Goal: Complete application form

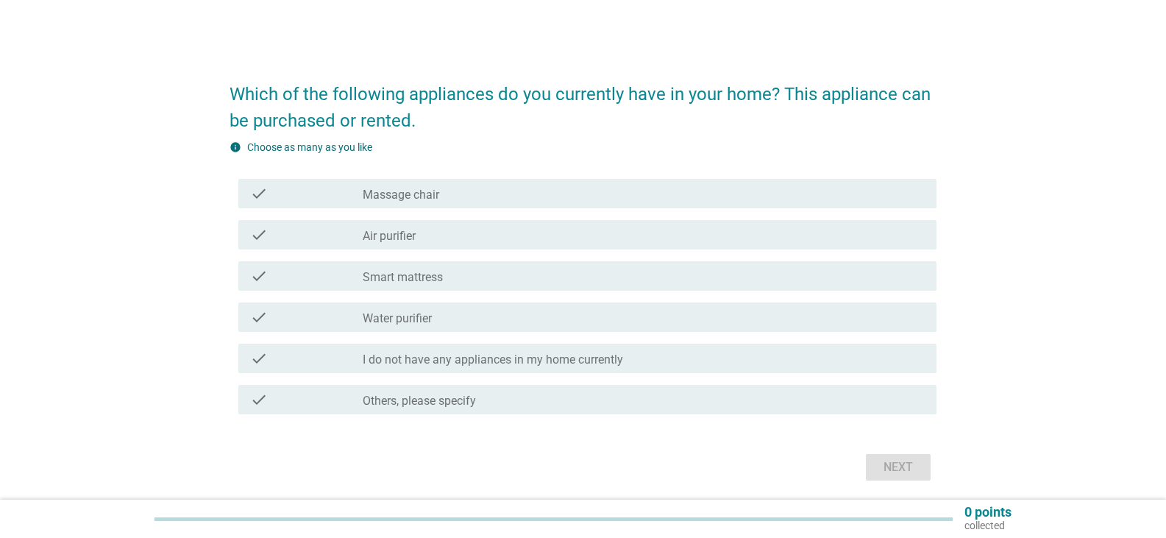
click at [484, 191] on div "check_box_outline_blank Massage chair" at bounding box center [644, 194] width 562 height 18
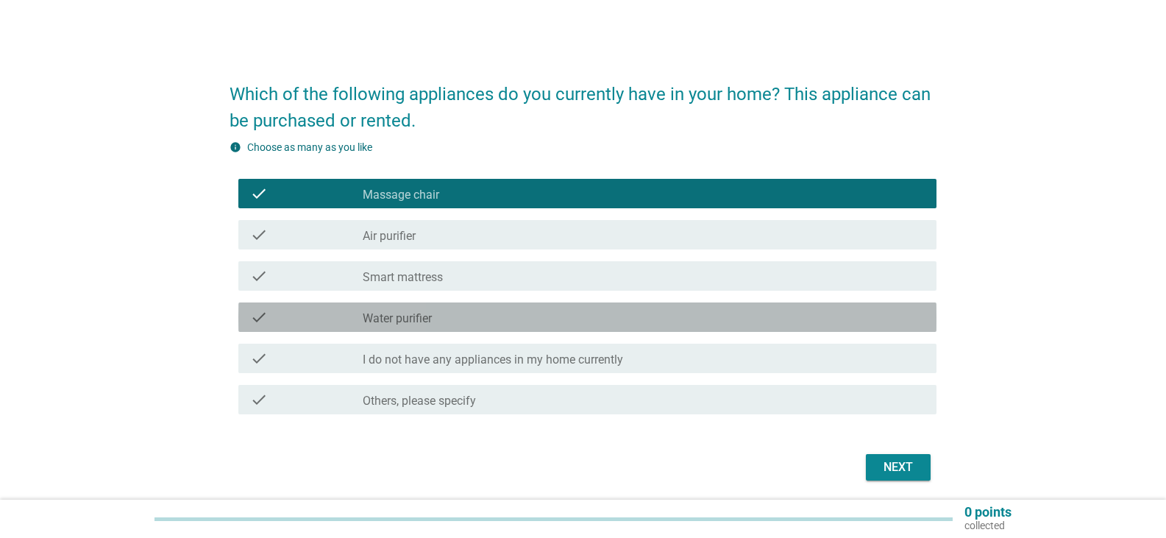
click at [428, 325] on label "Water purifier" at bounding box center [397, 318] width 69 height 15
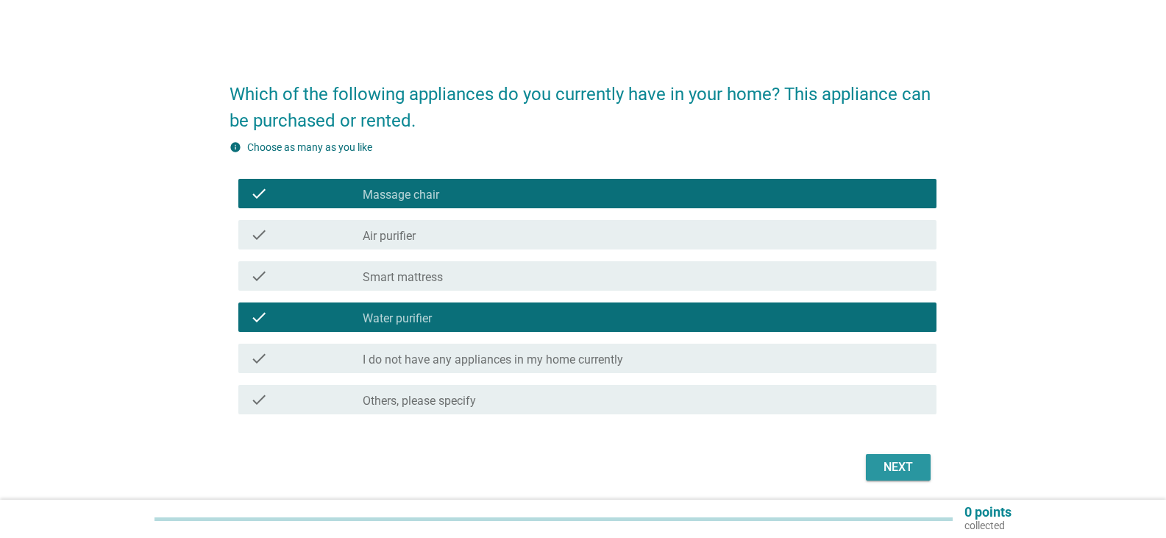
click at [895, 467] on div "Next" at bounding box center [898, 467] width 41 height 18
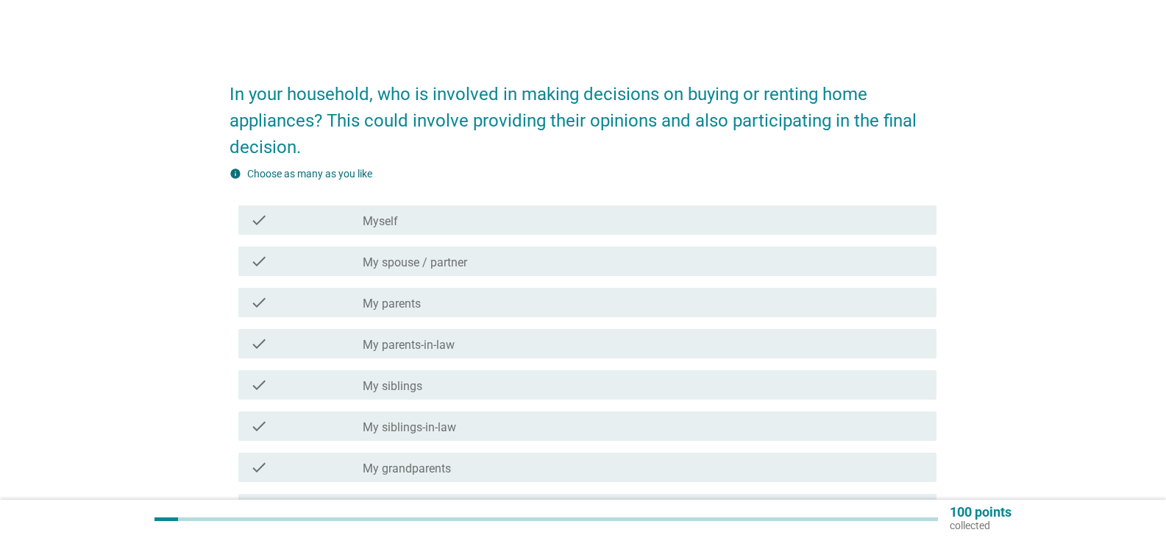
click at [420, 260] on label "My spouse / partner" at bounding box center [415, 262] width 104 height 15
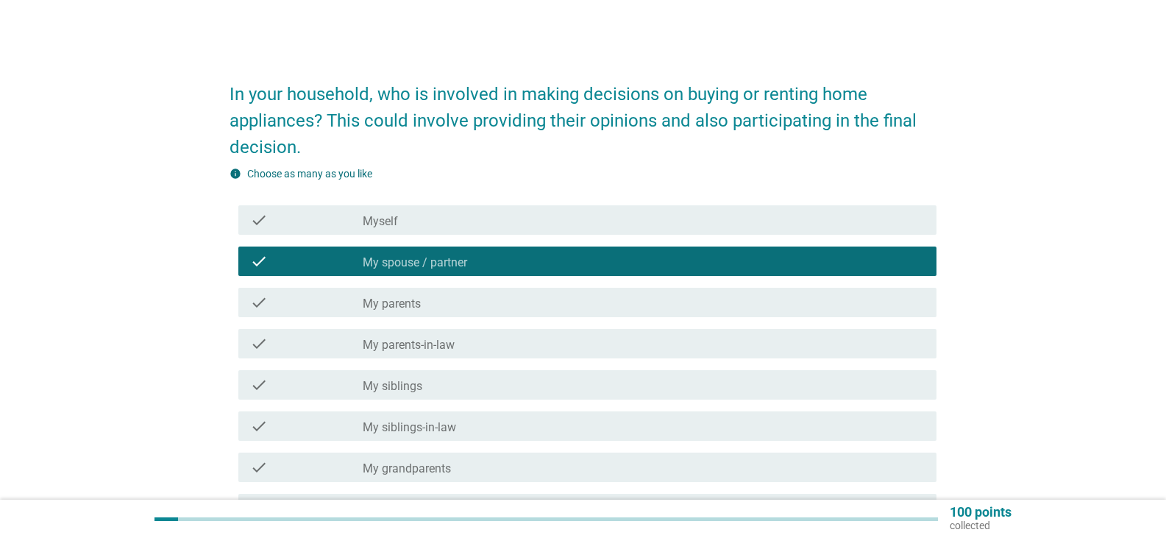
click at [412, 220] on div "check_box_outline_blank Myself" at bounding box center [644, 220] width 562 height 18
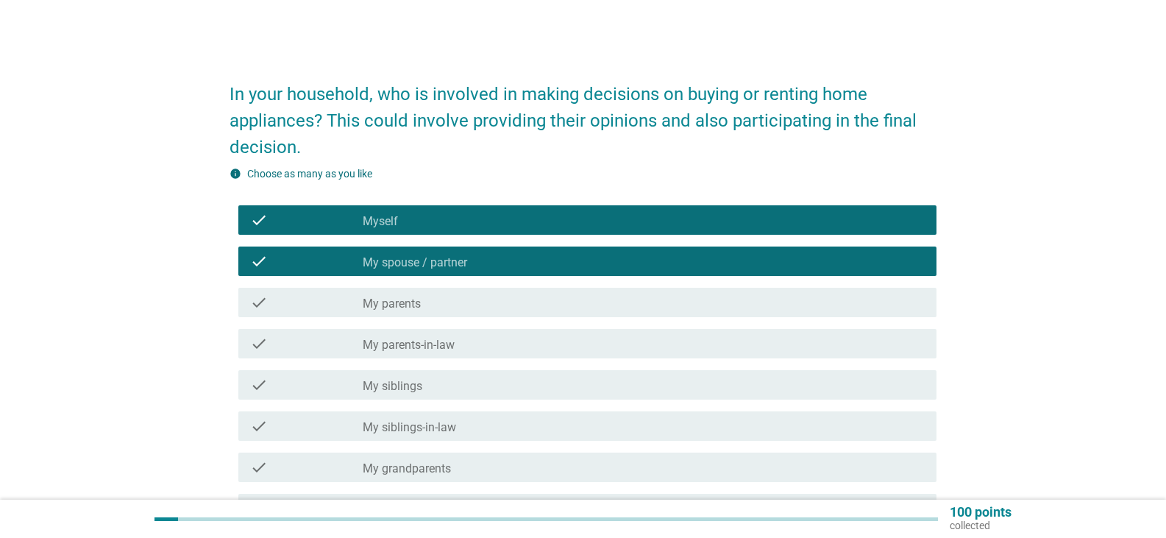
scroll to position [221, 0]
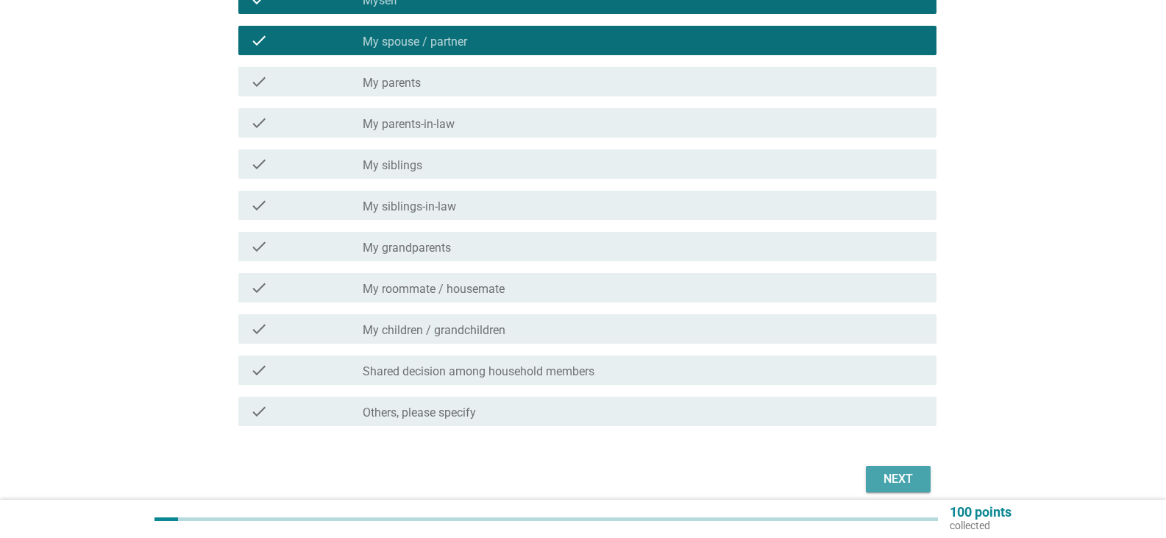
click at [882, 475] on div "Next" at bounding box center [898, 479] width 41 height 18
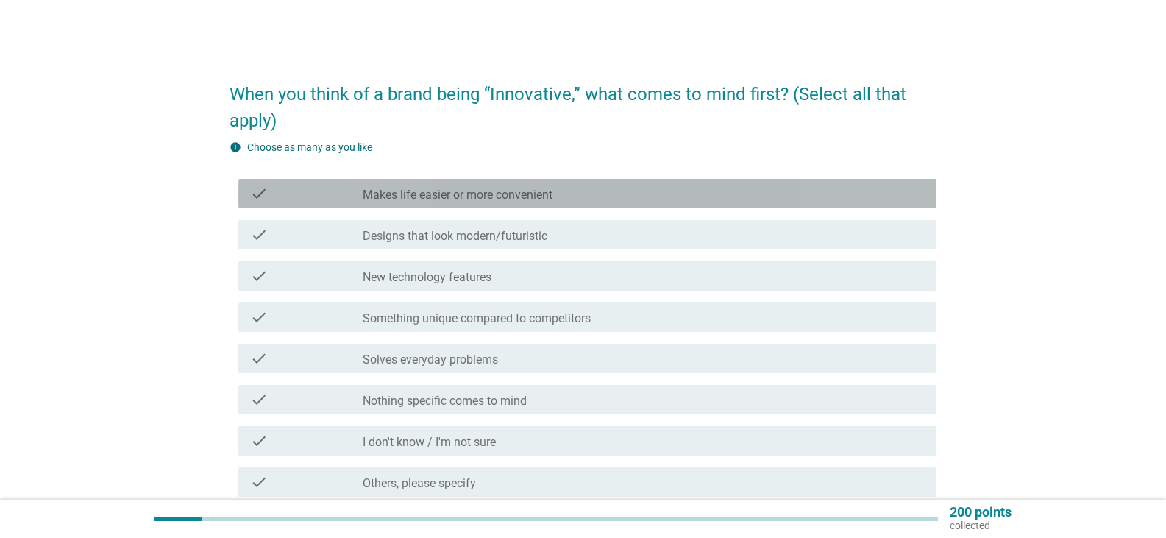
click at [479, 195] on label "Makes life easier or more convenient" at bounding box center [458, 195] width 190 height 15
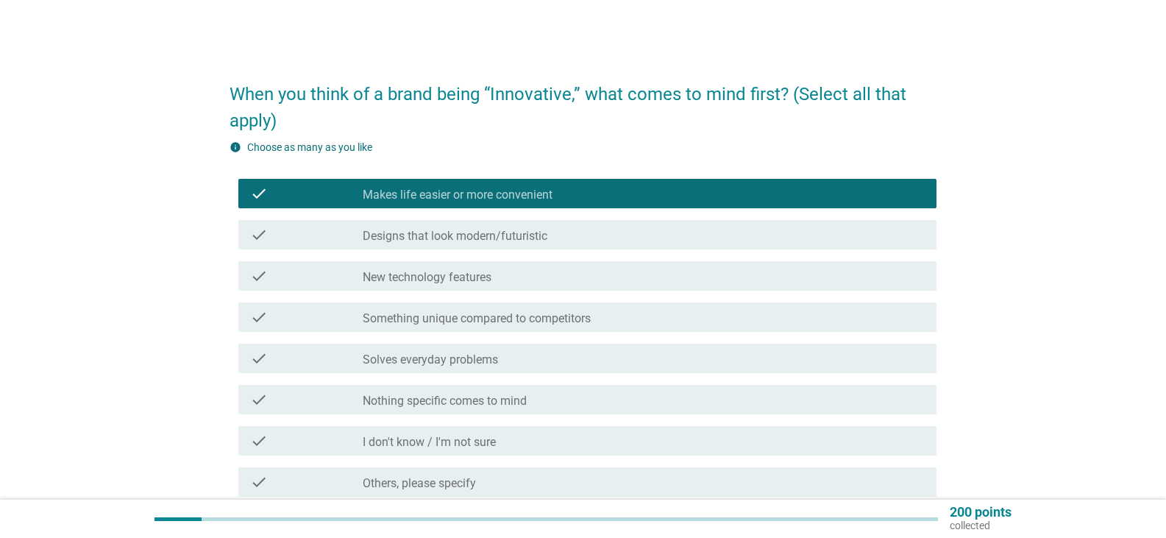
click at [494, 278] on div "check_box_outline_blank New technology features" at bounding box center [644, 276] width 562 height 18
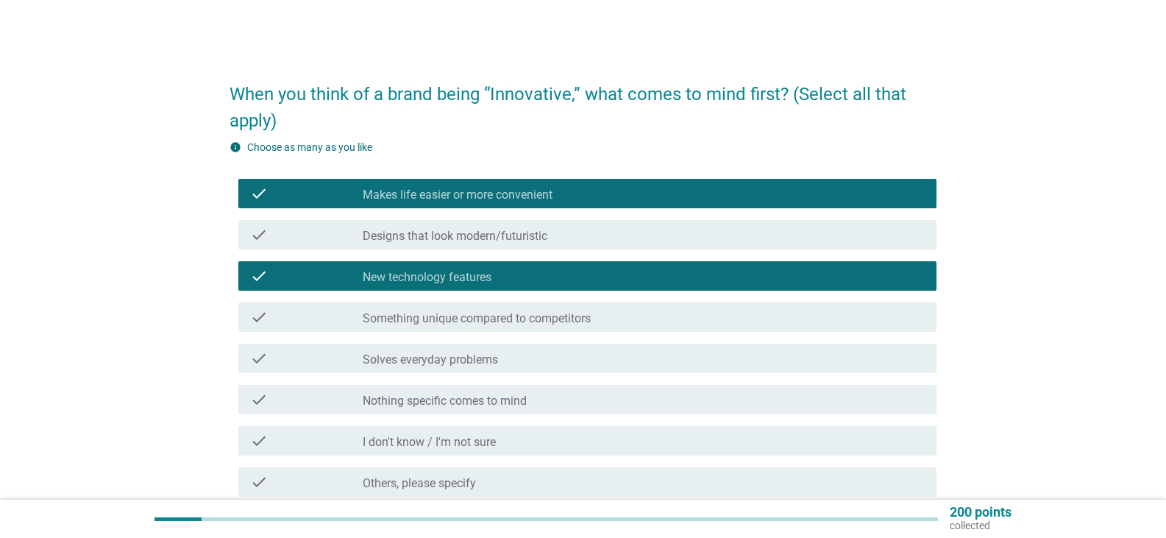
click at [439, 363] on label "Solves everyday problems" at bounding box center [430, 359] width 135 height 15
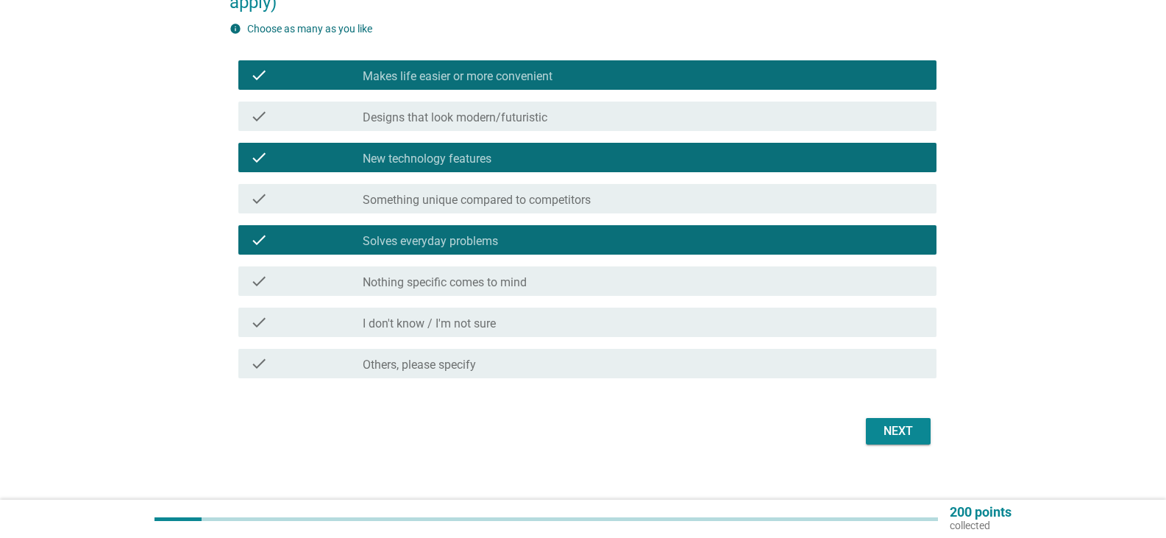
scroll to position [134, 0]
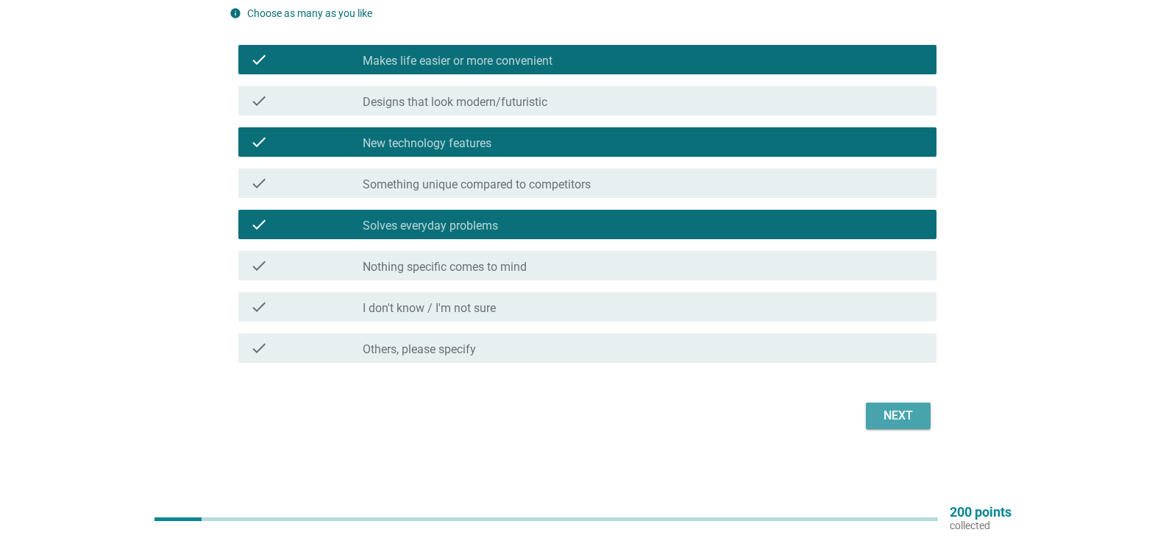
click at [913, 408] on div "Next" at bounding box center [898, 416] width 41 height 18
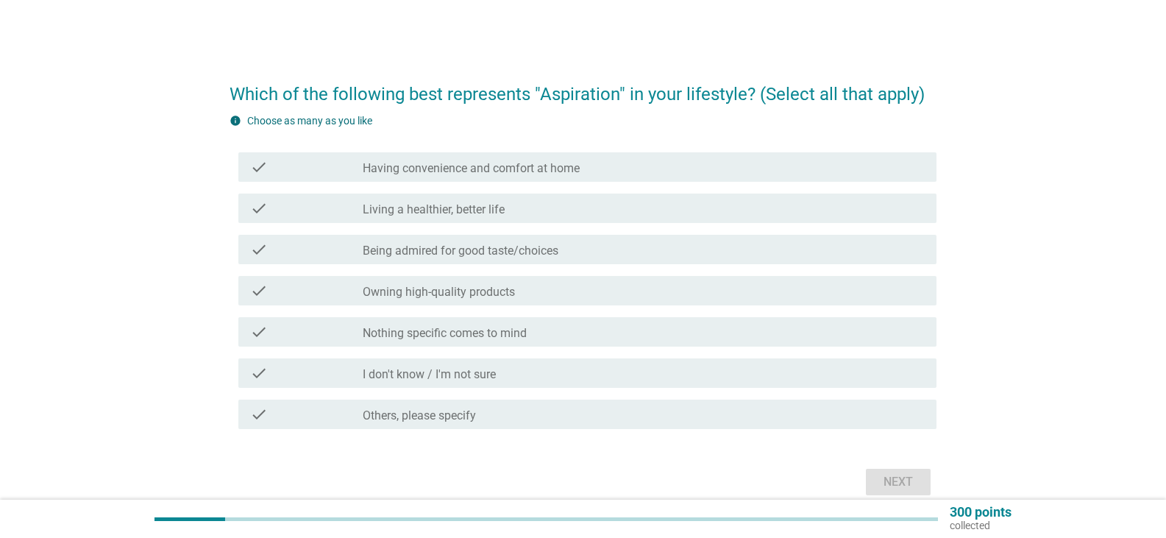
click at [475, 171] on label "Having convenience and comfort at home" at bounding box center [471, 168] width 217 height 15
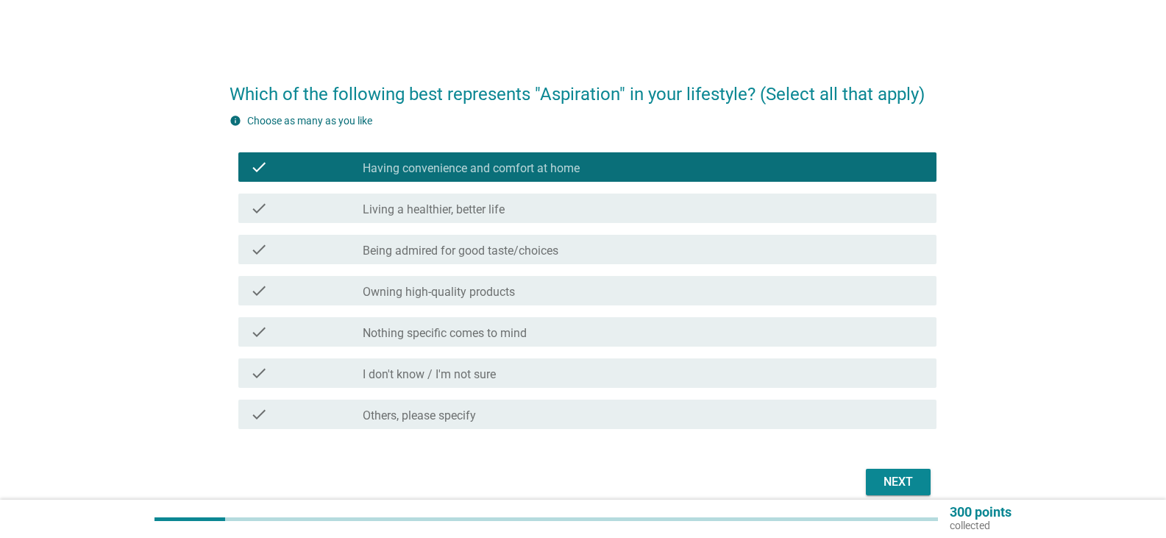
click at [451, 207] on label "Living a healthier, better life" at bounding box center [434, 209] width 142 height 15
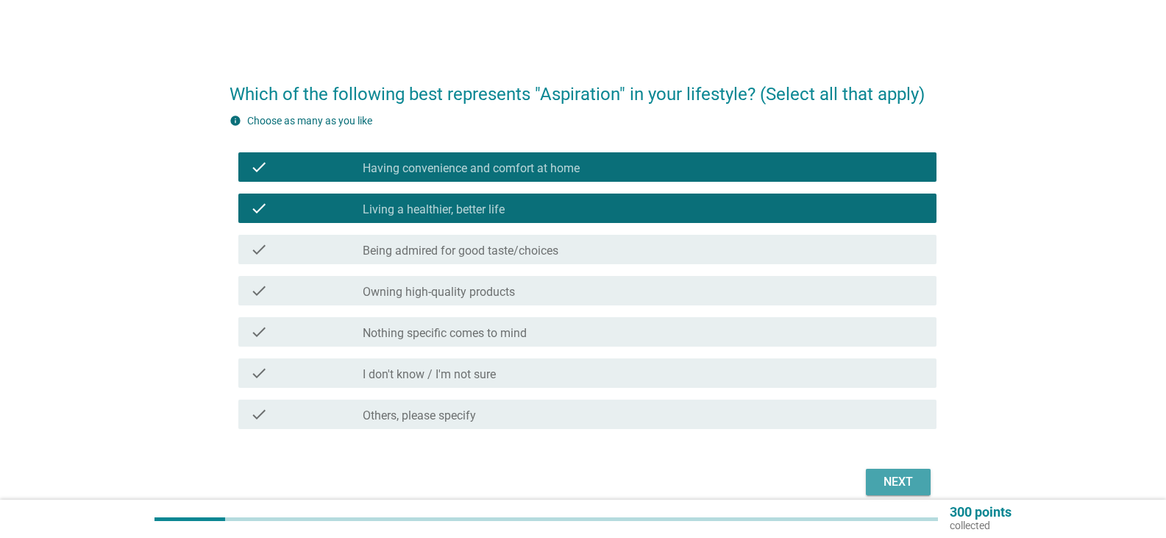
click at [886, 475] on div "Next" at bounding box center [898, 482] width 41 height 18
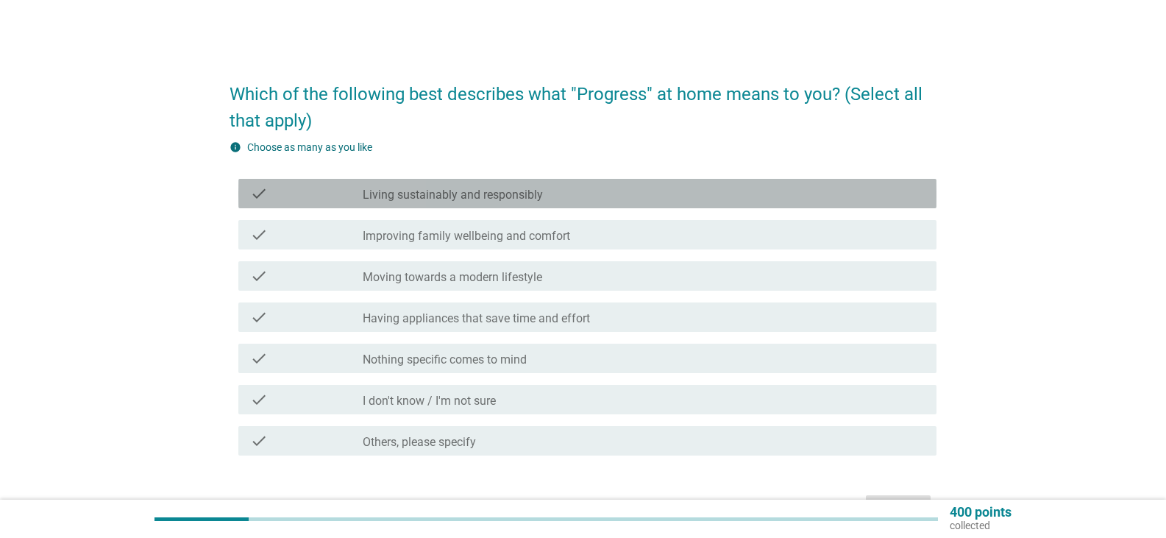
click at [472, 195] on label "Living sustainably and responsibly" at bounding box center [453, 195] width 180 height 15
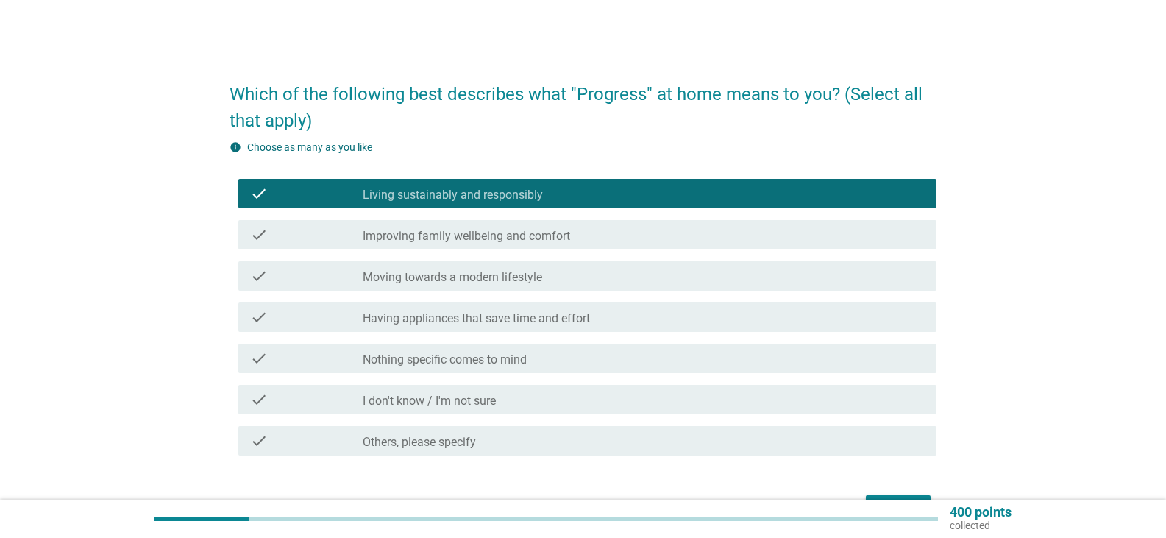
click at [552, 233] on label "Improving family wellbeing and comfort" at bounding box center [466, 236] width 207 height 15
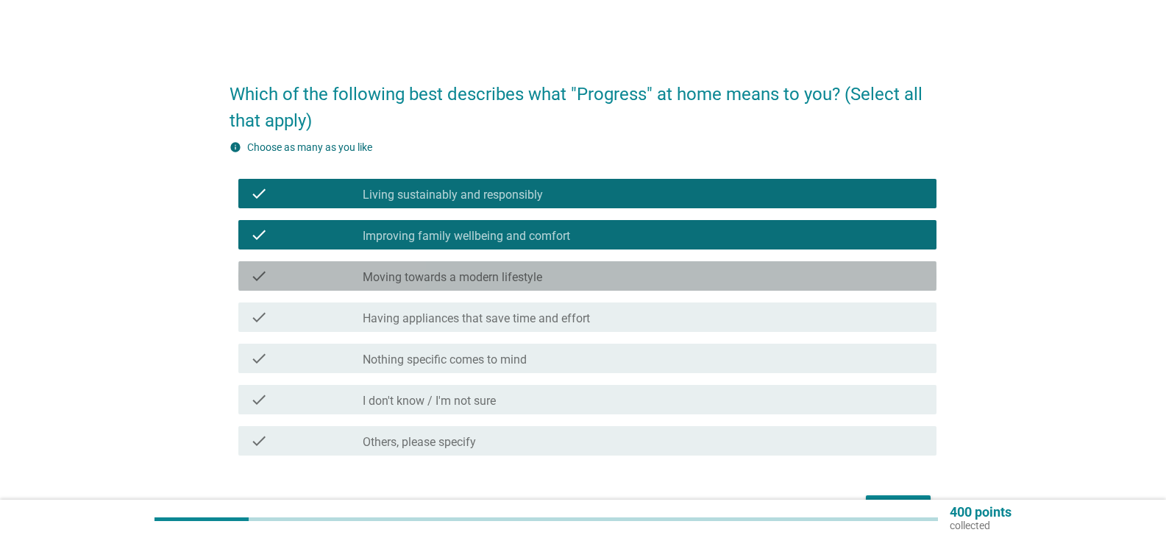
click at [483, 275] on label "Moving towards a modern lifestyle" at bounding box center [453, 277] width 180 height 15
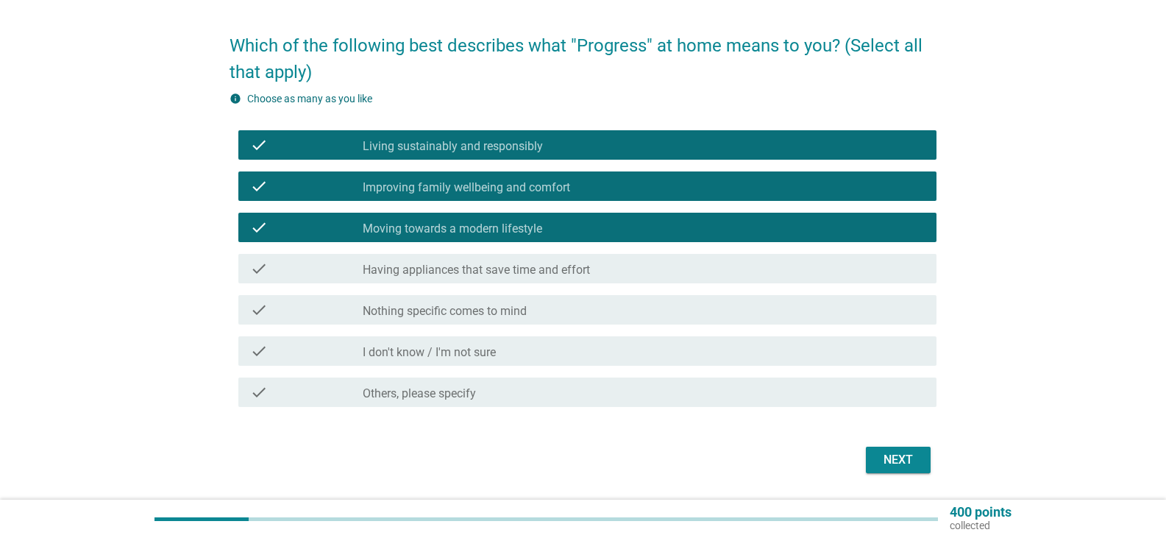
scroll to position [93, 0]
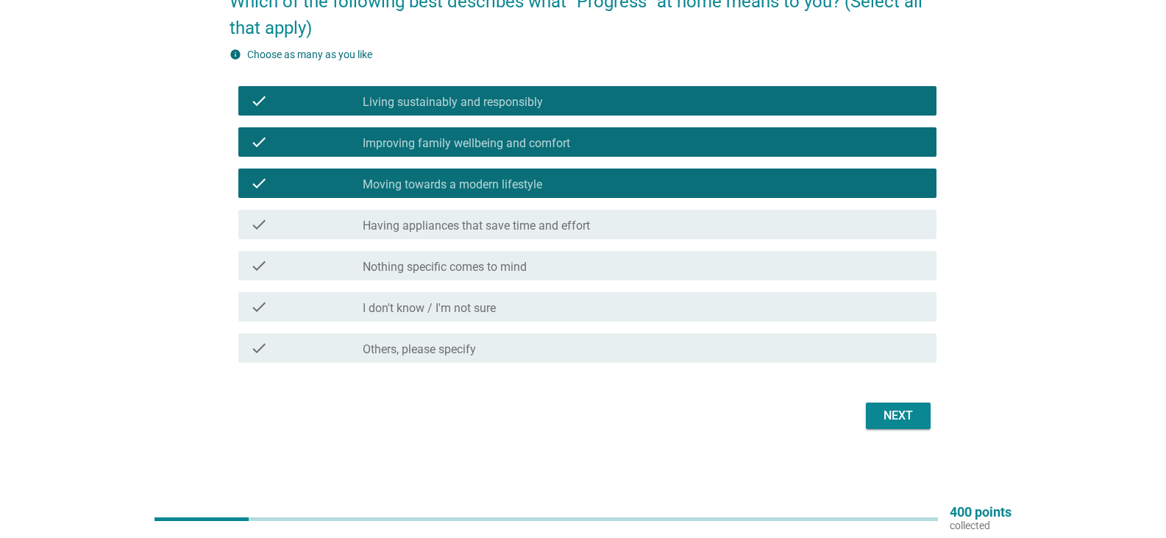
click at [891, 410] on div "Next" at bounding box center [898, 416] width 41 height 18
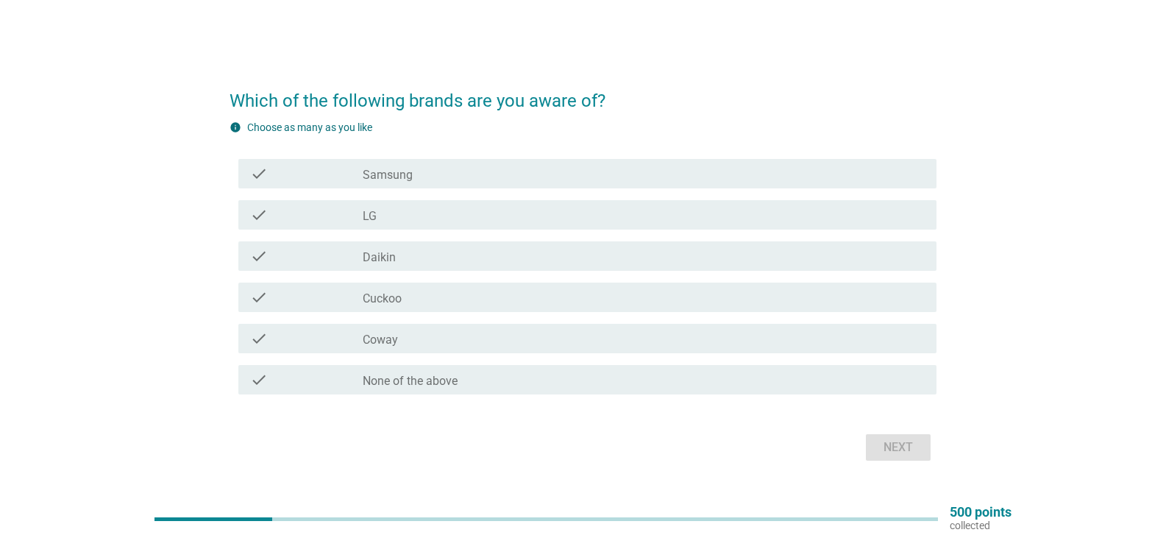
click at [385, 176] on label "Samsung" at bounding box center [388, 175] width 50 height 15
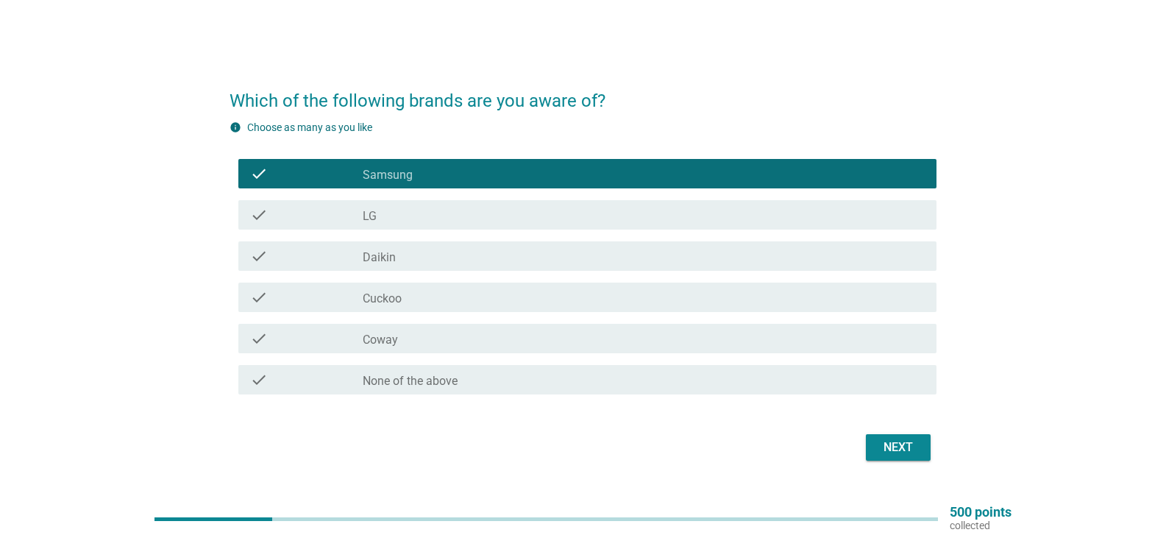
click at [375, 224] on div "check check_box_outline_blank LG" at bounding box center [587, 214] width 698 height 29
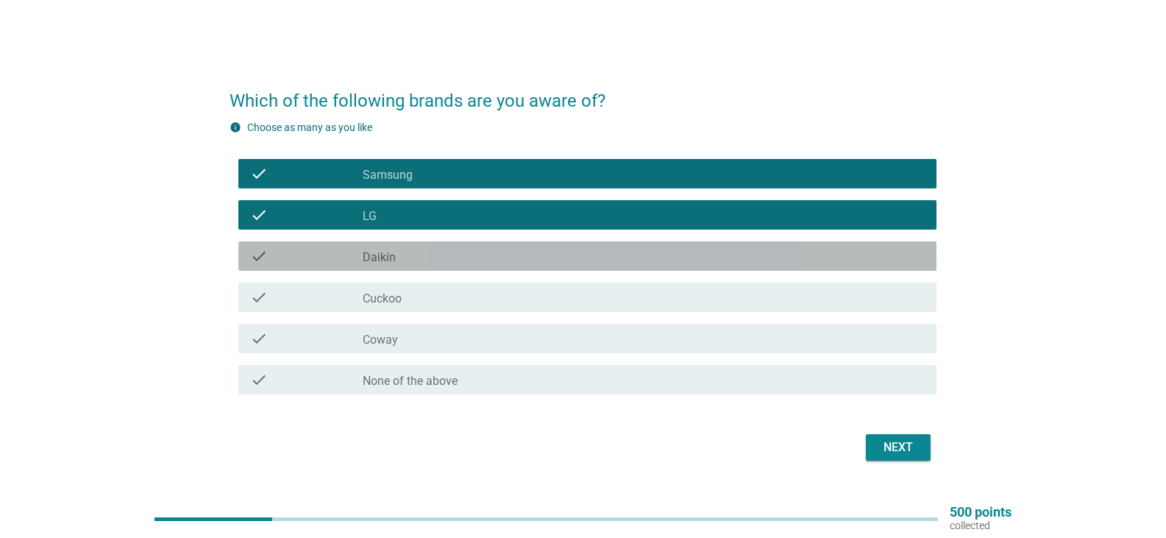
click at [410, 265] on div "check check_box_outline_blank Daikin" at bounding box center [587, 255] width 698 height 29
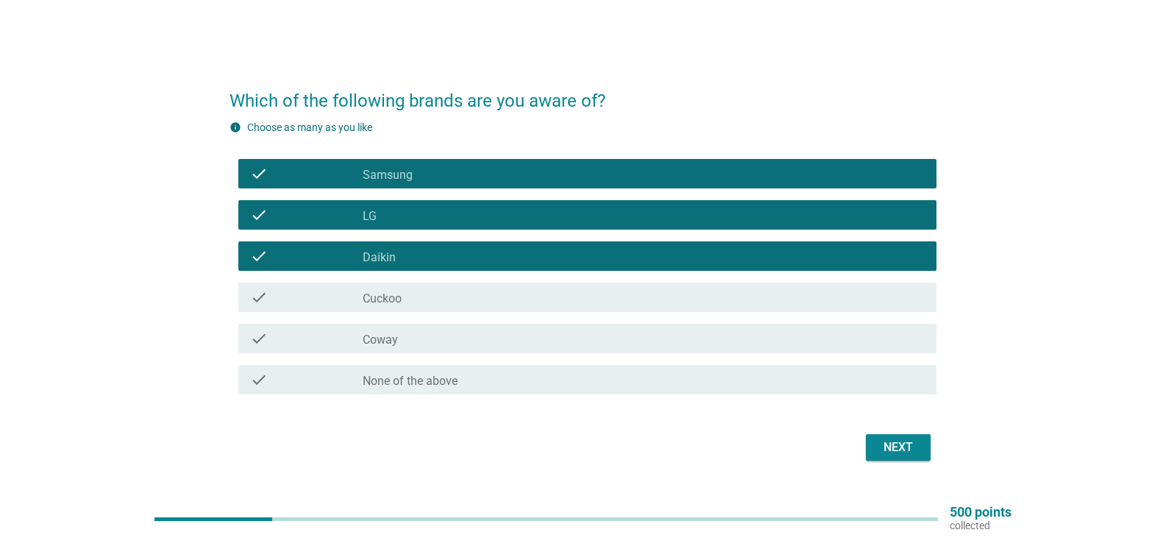
click at [415, 303] on div "check_box_outline_blank Cuckoo" at bounding box center [644, 297] width 562 height 18
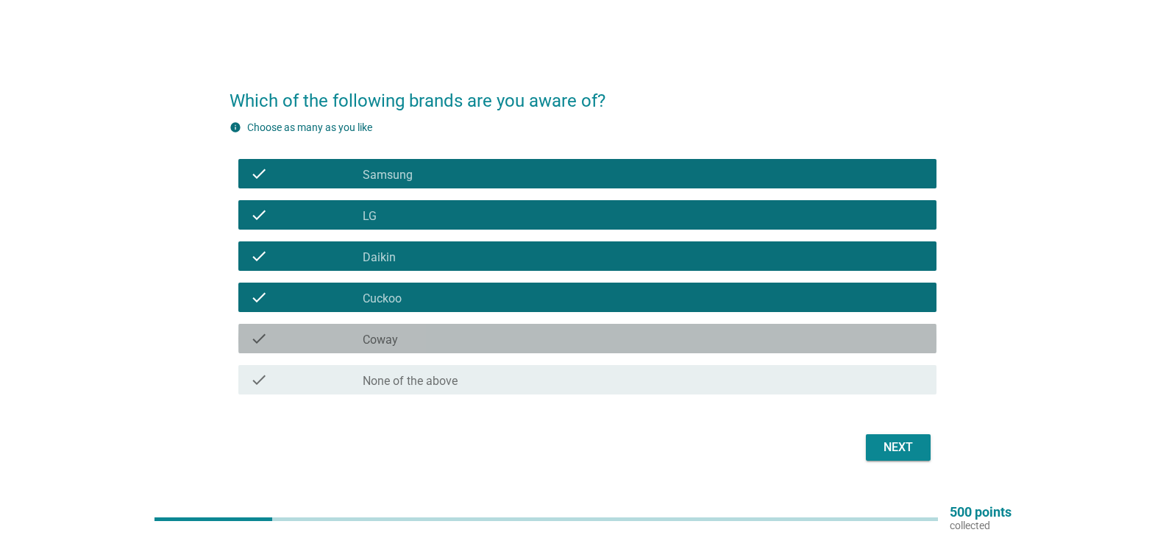
click at [418, 331] on div "check_box_outline_blank Coway" at bounding box center [644, 339] width 562 height 18
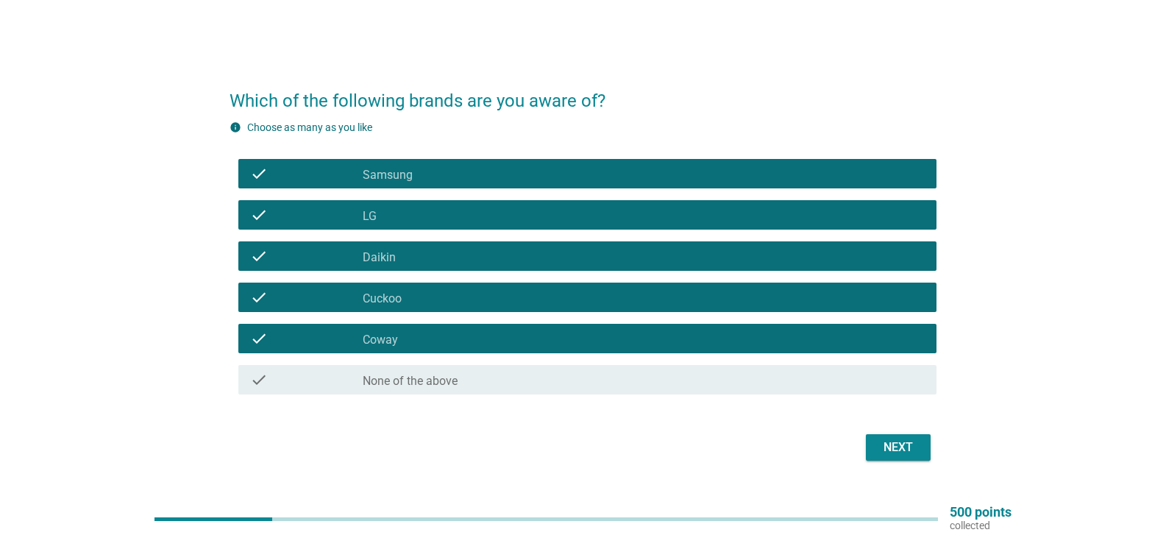
click at [914, 442] on div "Next" at bounding box center [898, 447] width 41 height 18
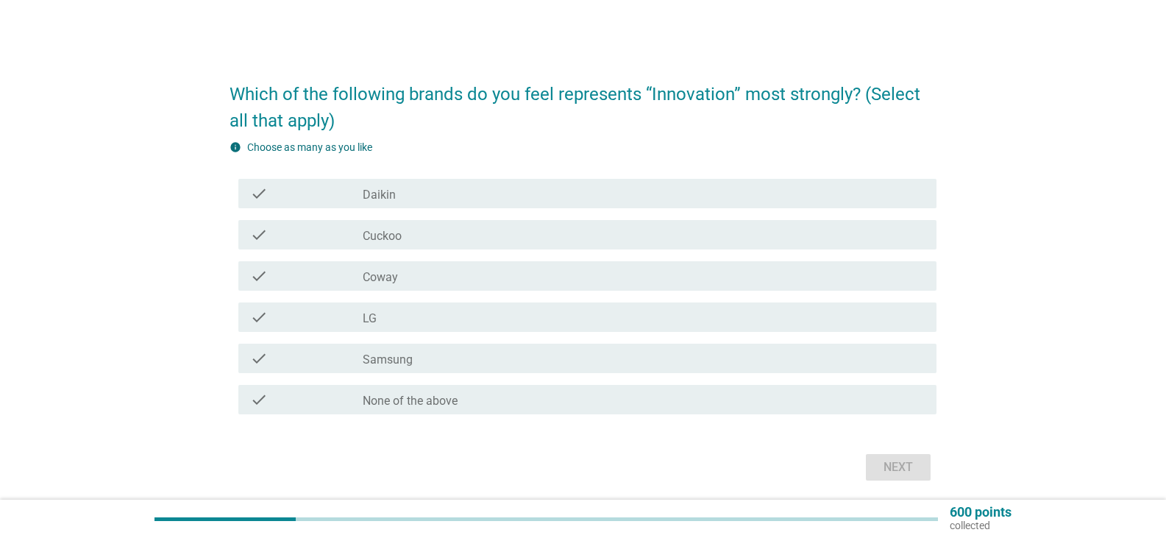
click at [402, 353] on label "Samsung" at bounding box center [388, 359] width 50 height 15
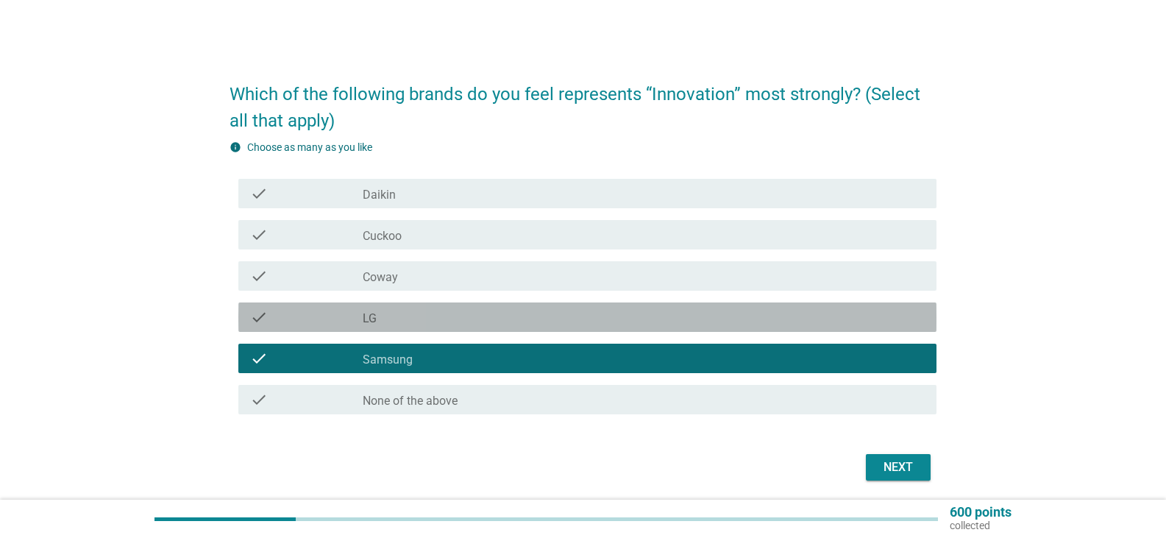
click at [396, 320] on div "check_box_outline_blank LG" at bounding box center [644, 317] width 562 height 18
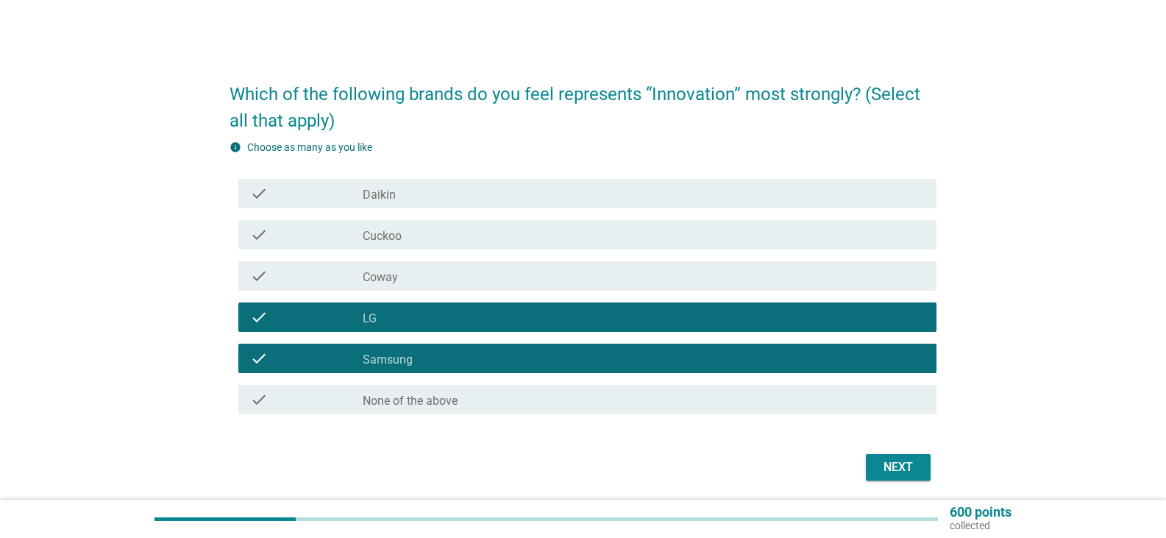
click at [897, 465] on div "Next" at bounding box center [898, 467] width 41 height 18
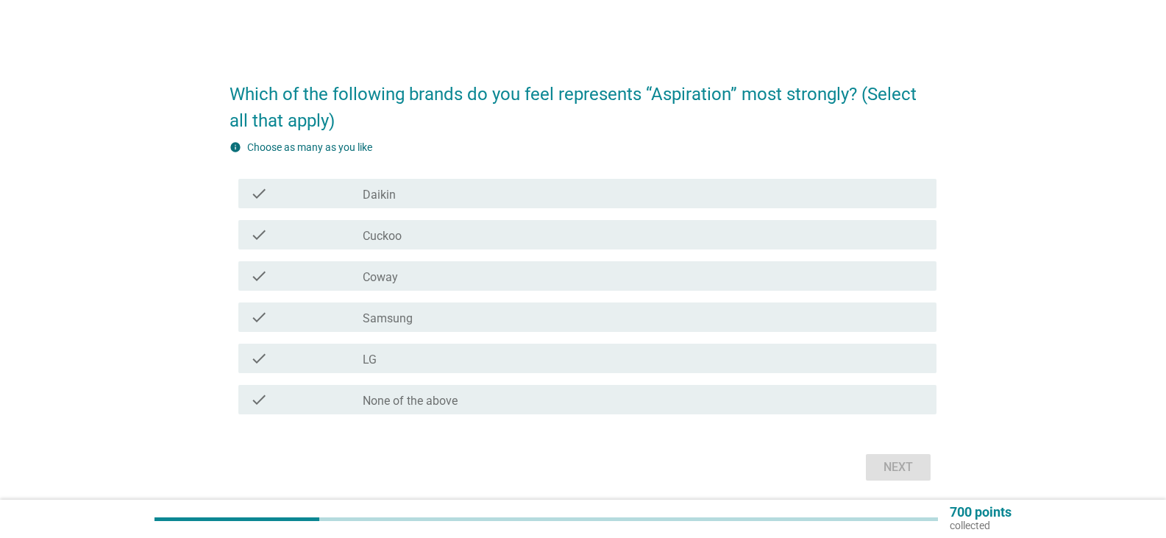
click at [380, 319] on label "Samsung" at bounding box center [388, 318] width 50 height 15
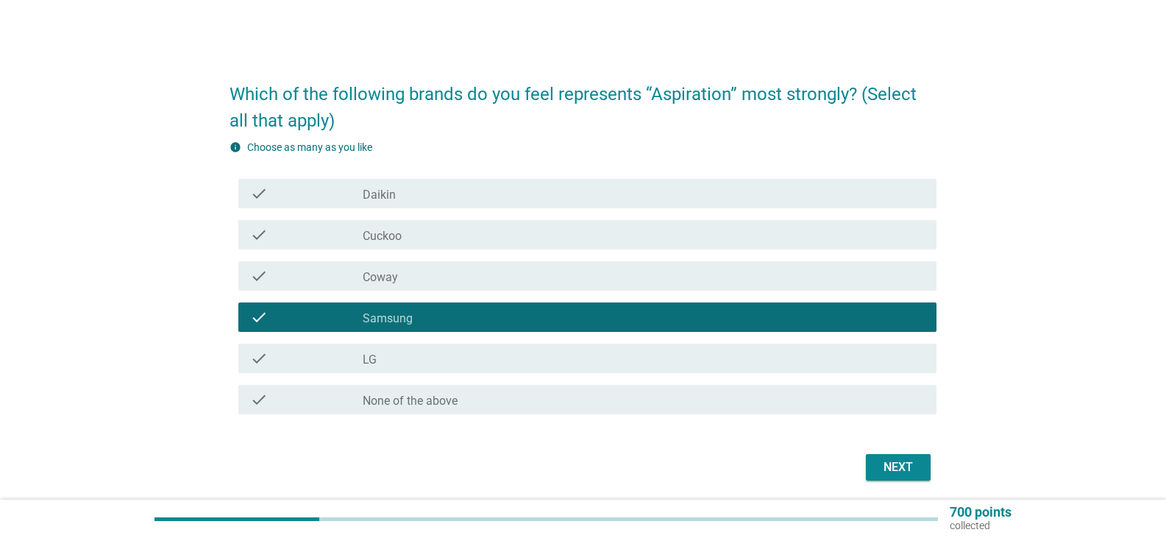
click at [371, 363] on label "LG" at bounding box center [370, 359] width 14 height 15
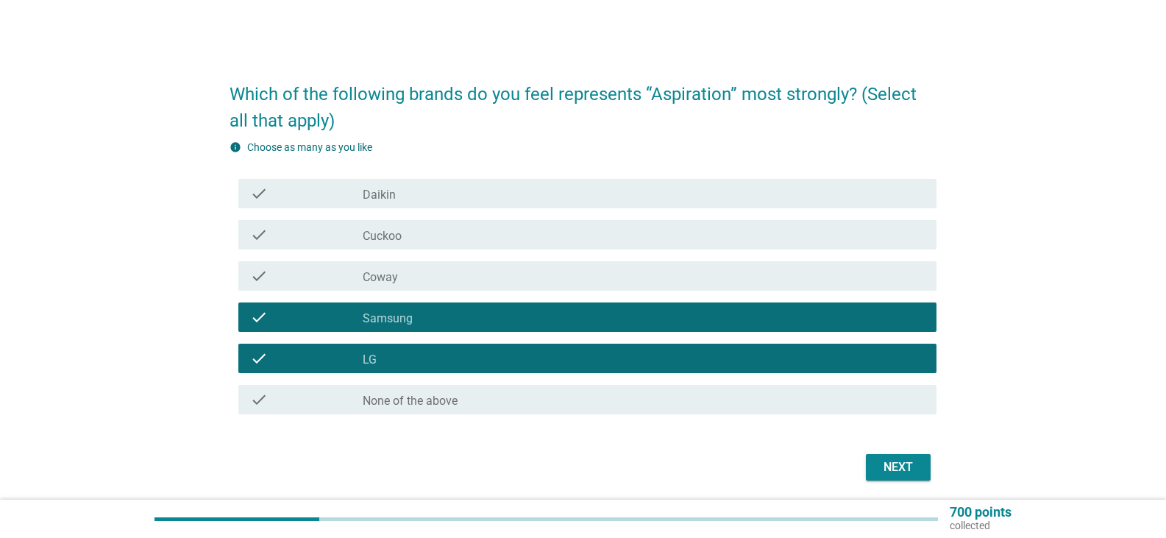
click at [908, 471] on div "Next" at bounding box center [898, 467] width 41 height 18
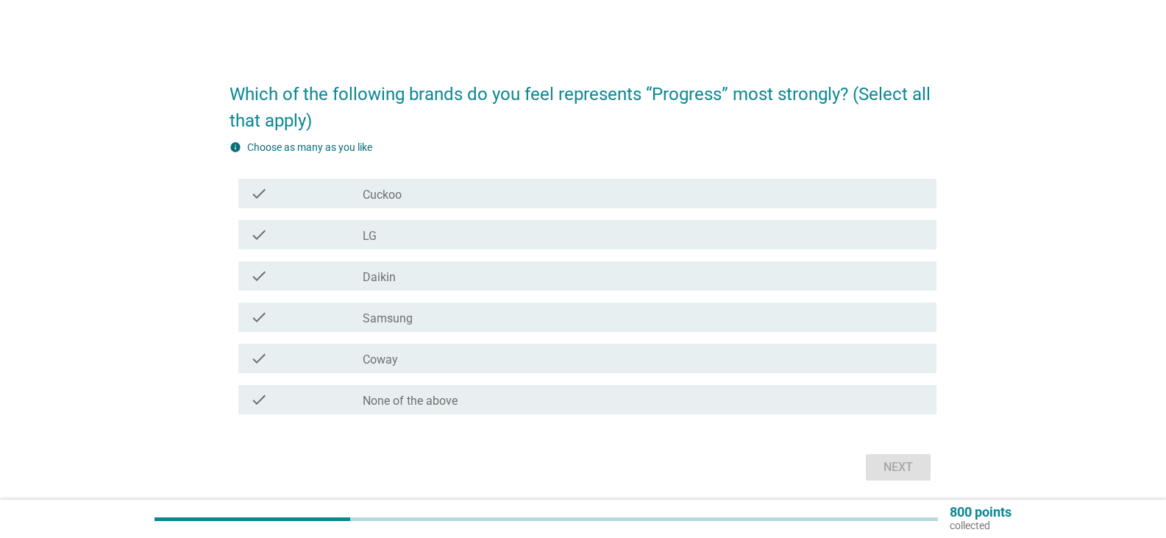
click at [410, 316] on label "Samsung" at bounding box center [388, 318] width 50 height 15
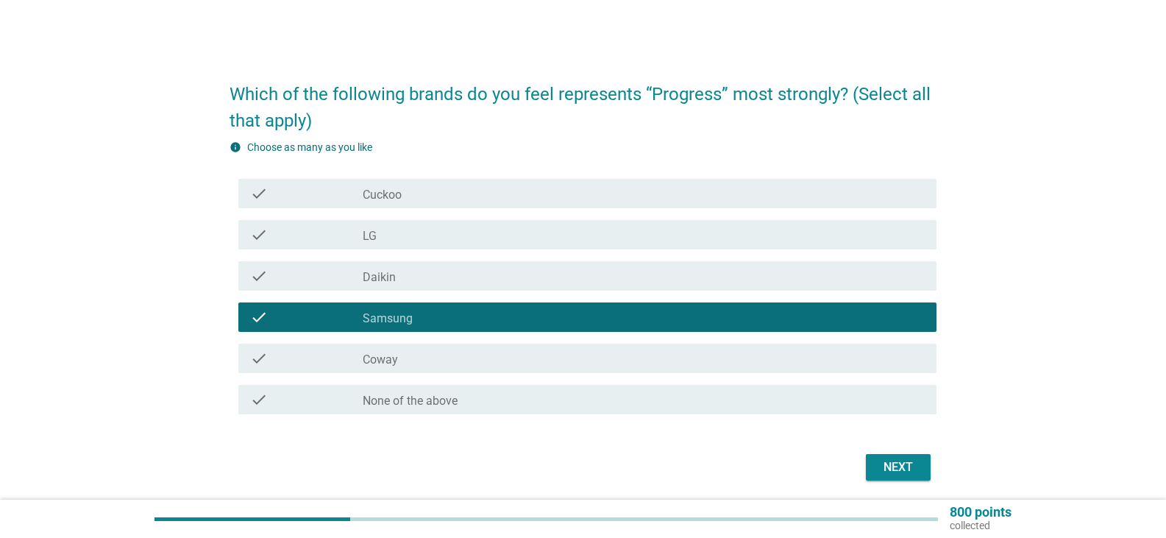
drag, startPoint x: 406, startPoint y: 361, endPoint x: 434, endPoint y: 360, distance: 28.0
click at [406, 362] on div "check_box Coway" at bounding box center [644, 358] width 562 height 18
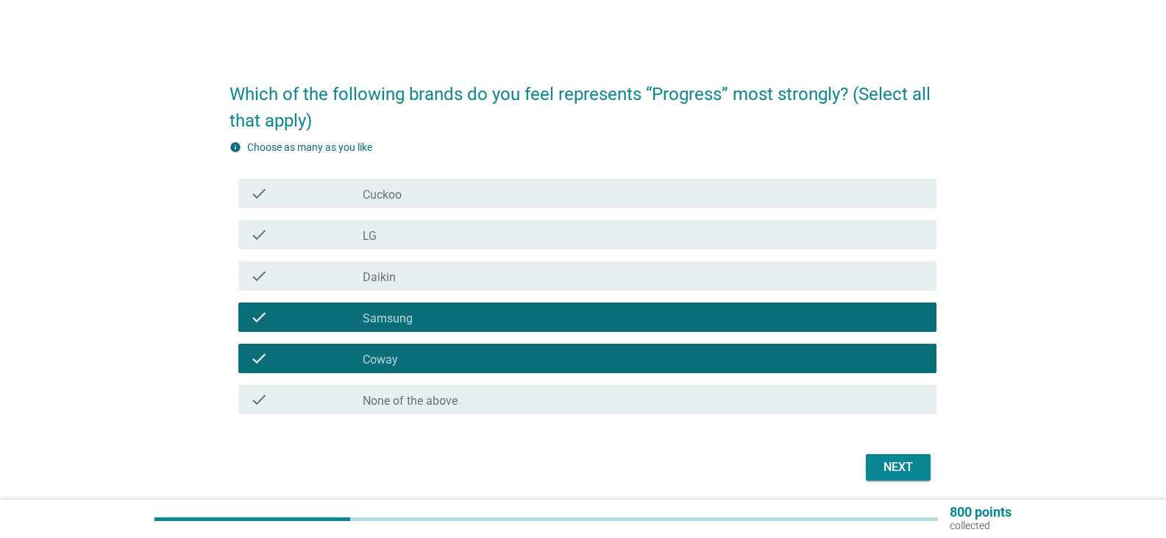
click at [452, 357] on div "check_box Coway" at bounding box center [644, 358] width 562 height 18
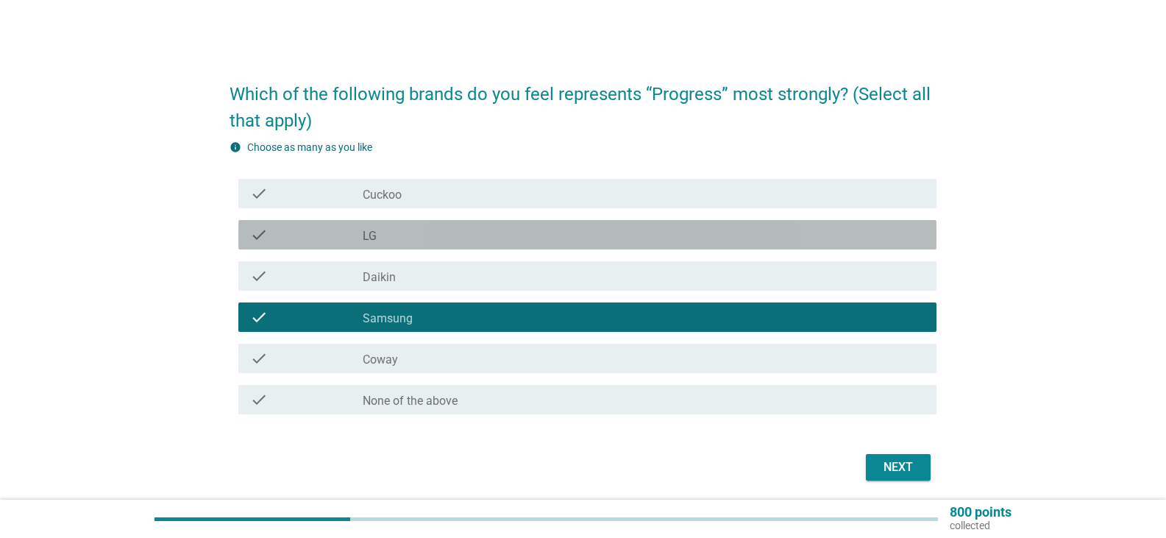
click at [409, 236] on div "check_box LG" at bounding box center [644, 235] width 562 height 18
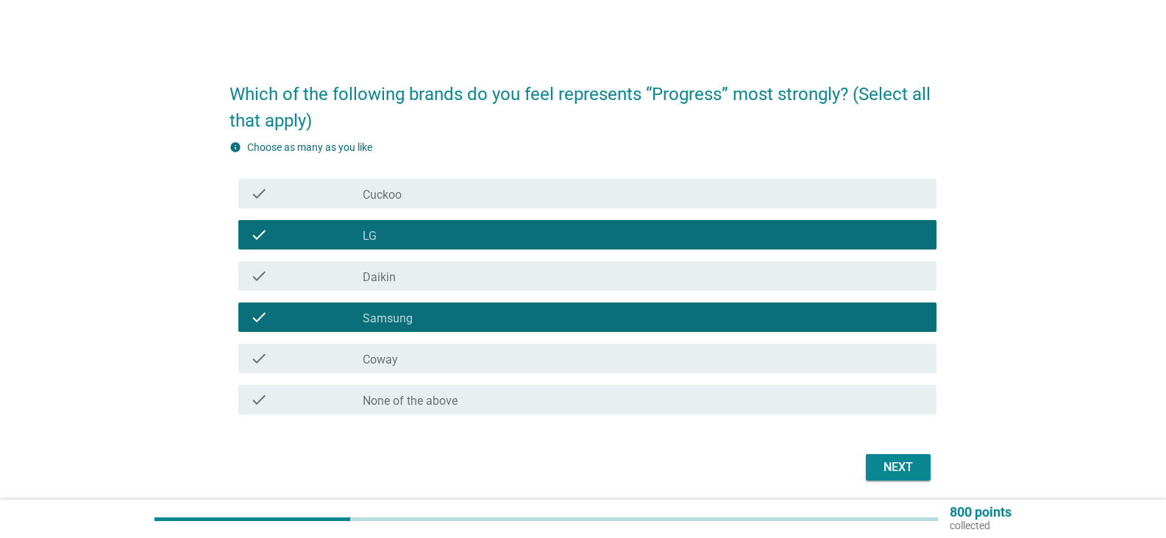
click at [892, 465] on div "Next" at bounding box center [898, 467] width 41 height 18
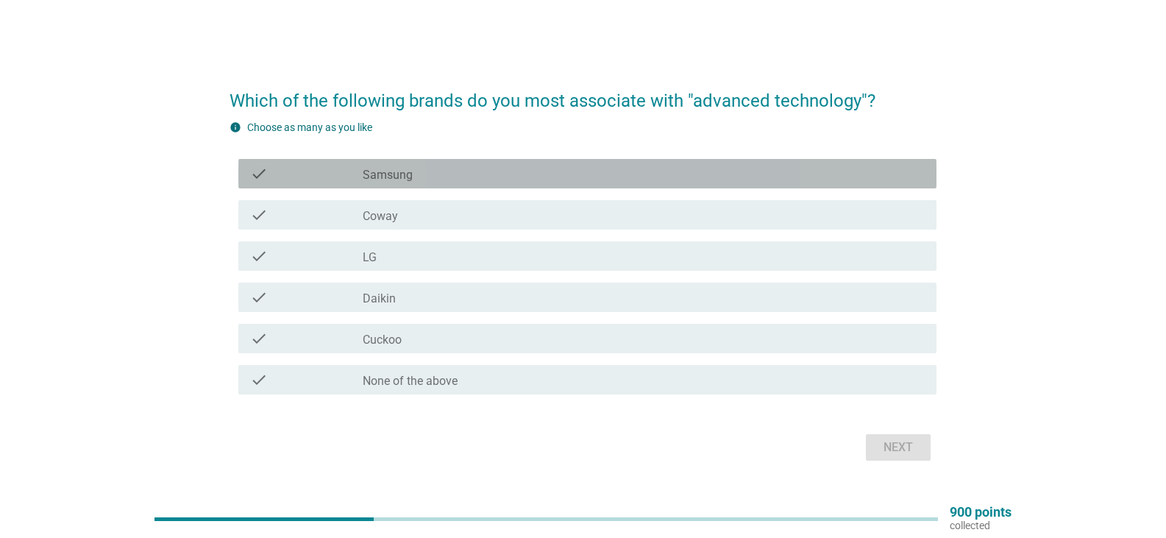
click at [387, 171] on label "Samsung" at bounding box center [388, 175] width 50 height 15
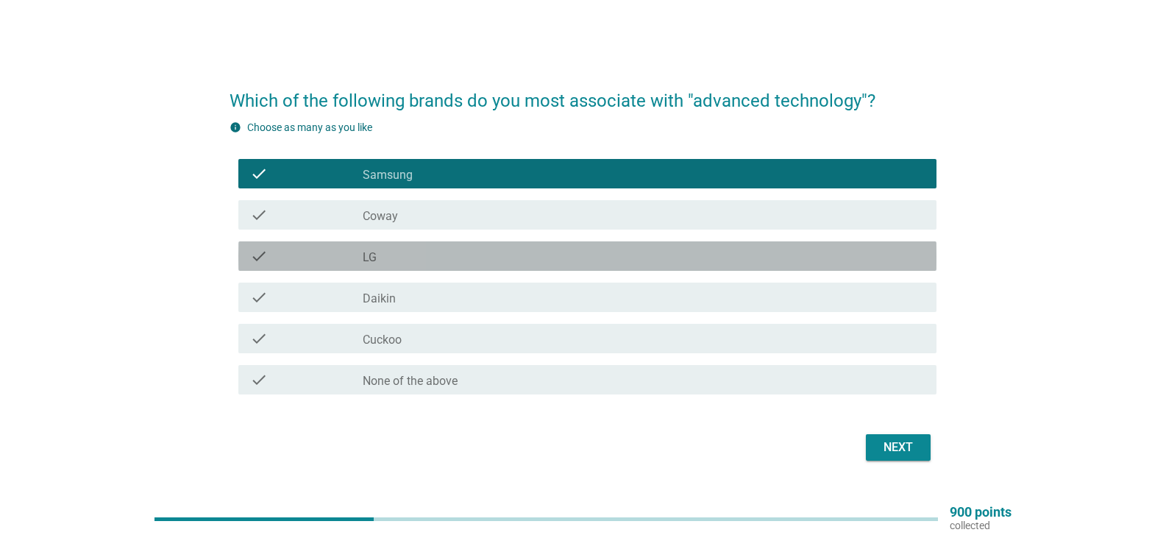
click at [377, 257] on div "check_box LG" at bounding box center [644, 256] width 562 height 18
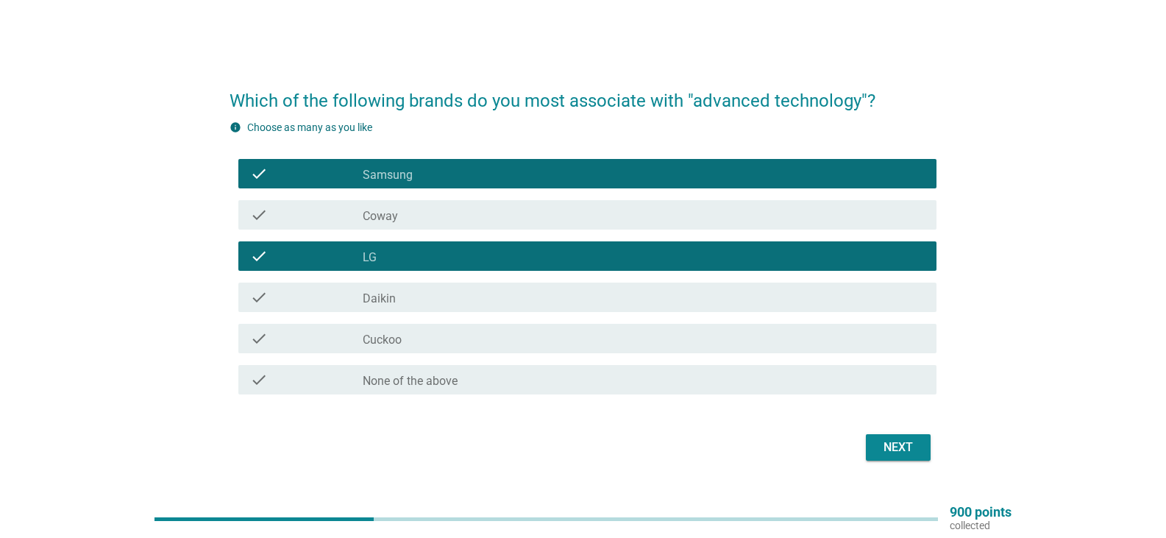
drag, startPoint x: 903, startPoint y: 443, endPoint x: 889, endPoint y: 444, distance: 14.8
click at [903, 443] on div "Next" at bounding box center [898, 447] width 41 height 18
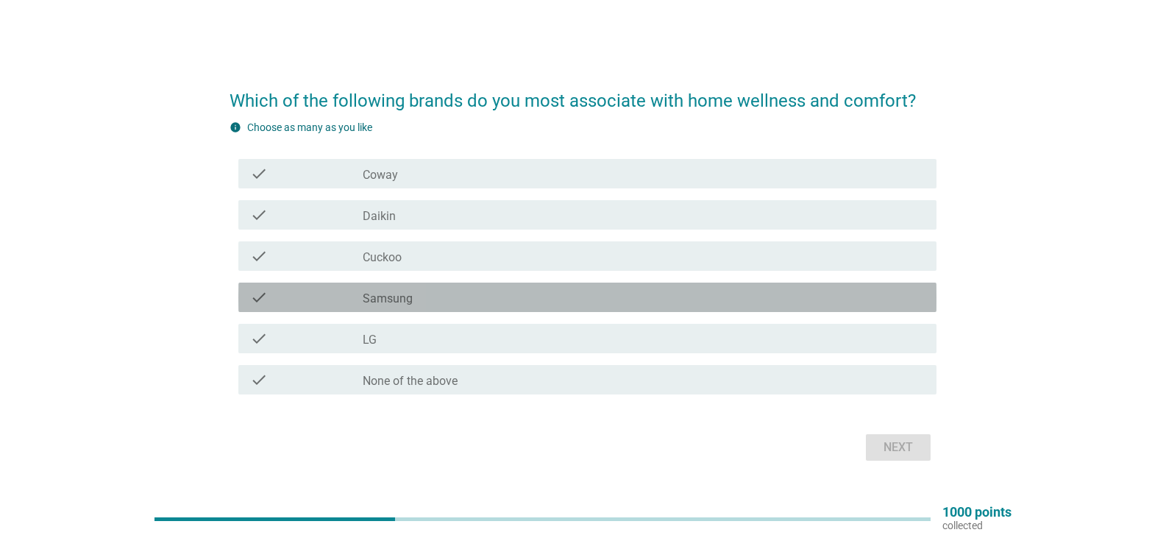
drag, startPoint x: 446, startPoint y: 306, endPoint x: 452, endPoint y: 344, distance: 38.1
click at [445, 305] on div "check check_box Samsung" at bounding box center [587, 296] width 698 height 29
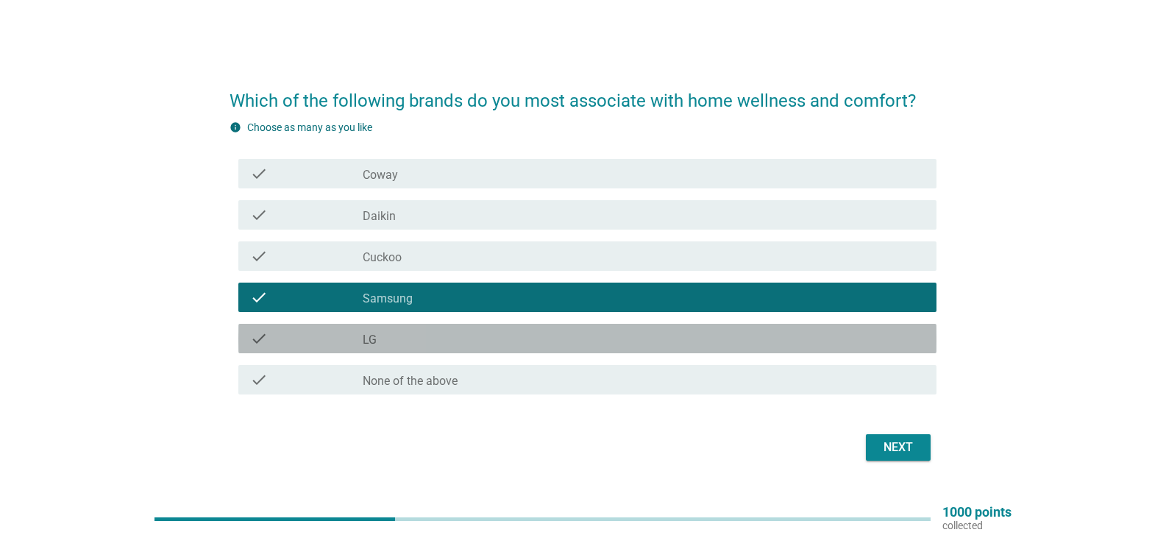
drag, startPoint x: 453, startPoint y: 341, endPoint x: 492, endPoint y: 335, distance: 39.4
click at [454, 341] on div "check_box LG" at bounding box center [644, 339] width 562 height 18
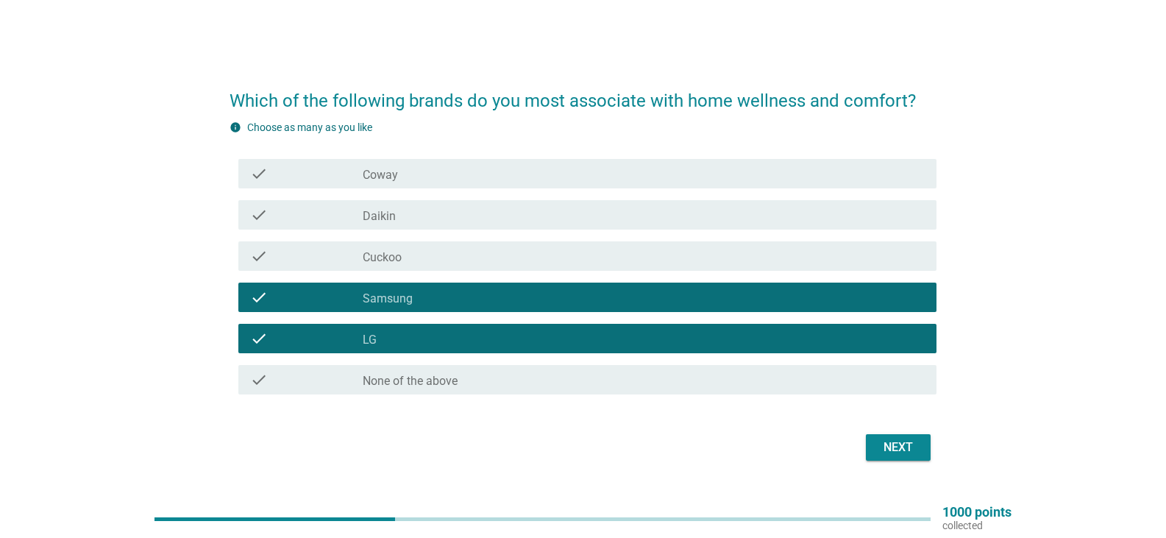
click at [447, 251] on div "check_box Cuckoo" at bounding box center [644, 256] width 562 height 18
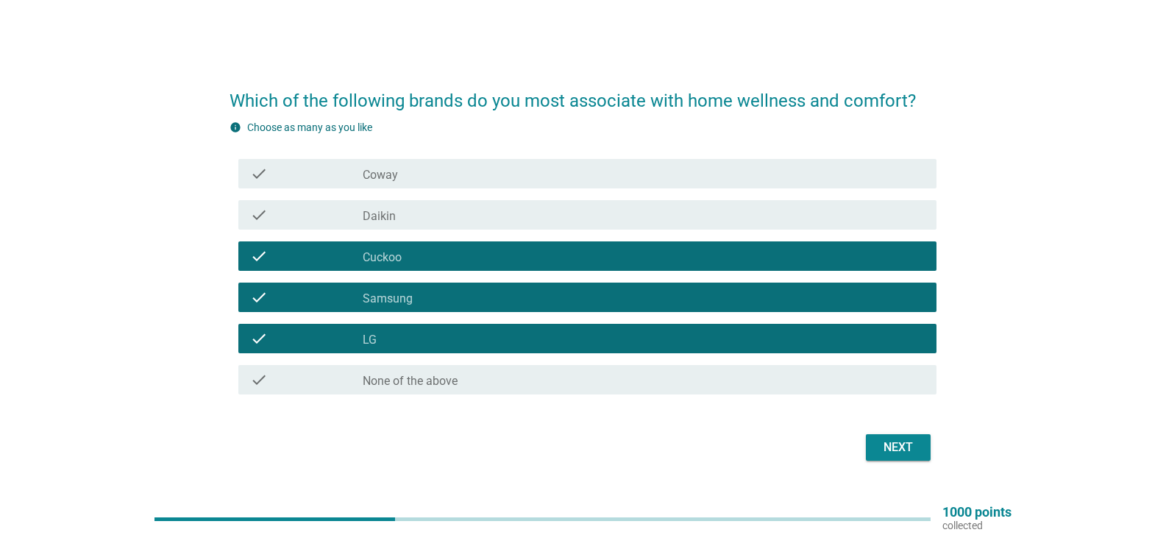
click at [891, 451] on div "Next" at bounding box center [898, 447] width 41 height 18
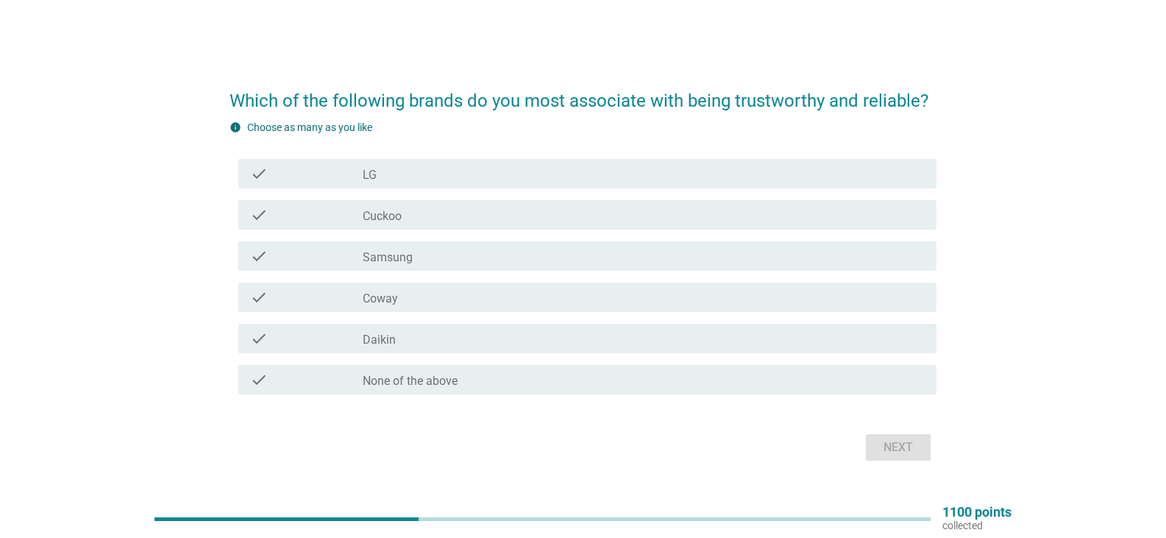
click at [423, 264] on div "check_box Samsung" at bounding box center [644, 256] width 562 height 18
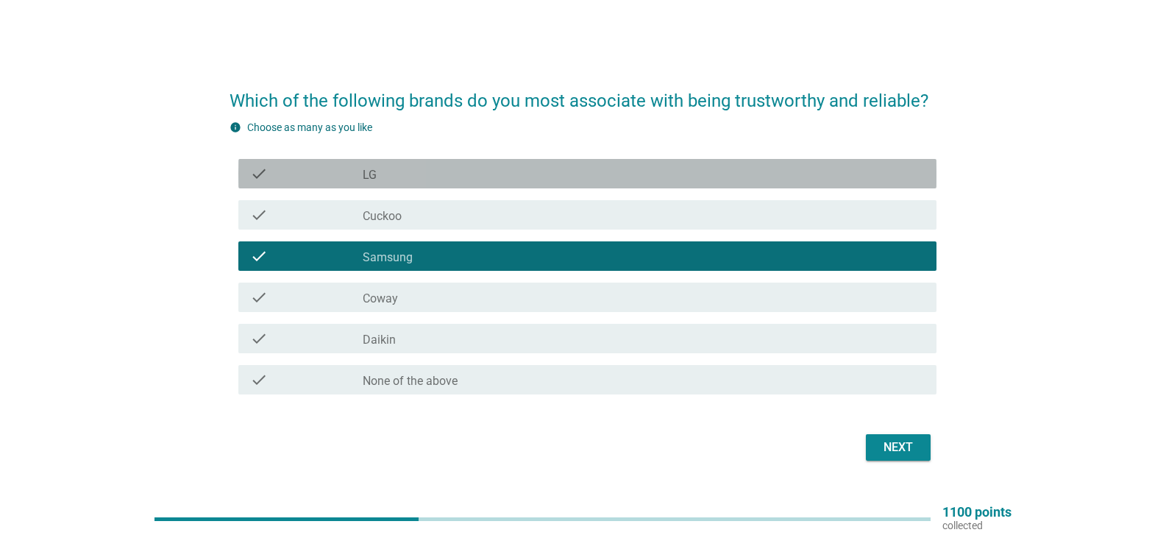
click at [425, 174] on div "check_box LG" at bounding box center [644, 174] width 562 height 18
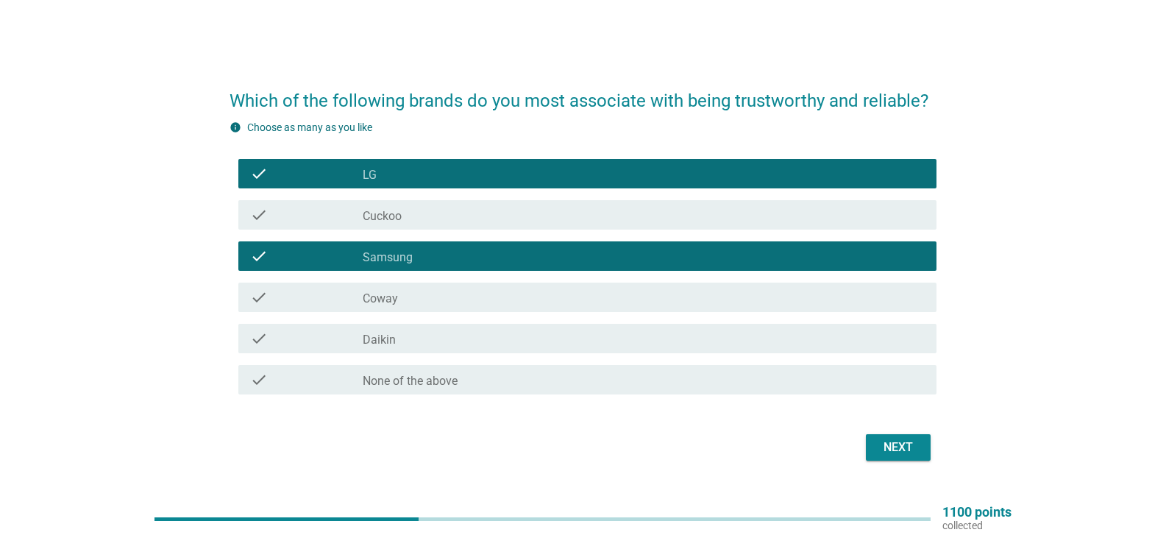
click at [433, 229] on div "check check_box Cuckoo" at bounding box center [587, 214] width 698 height 29
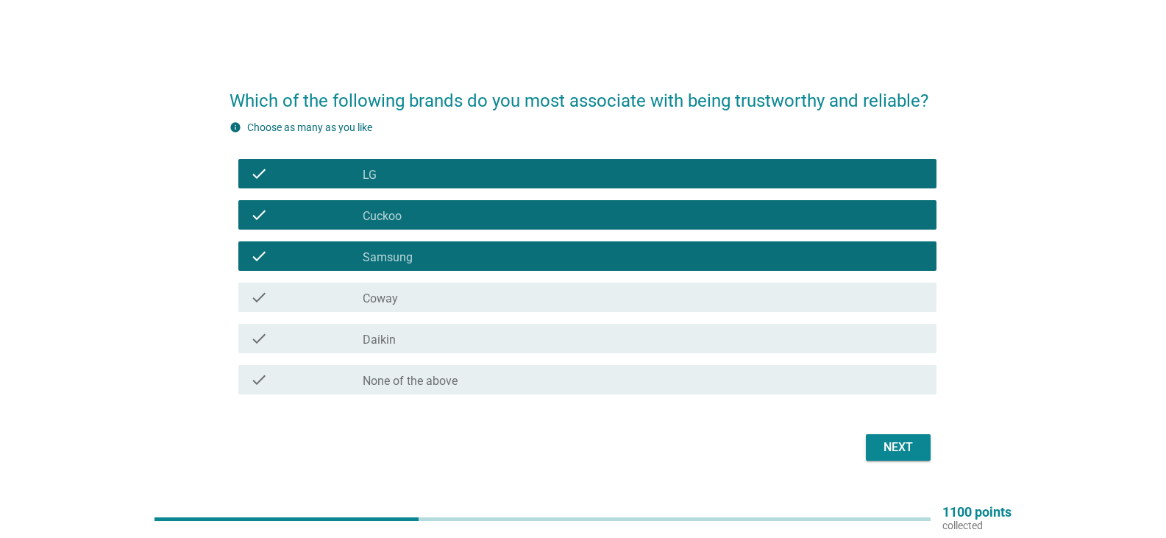
click at [390, 301] on label "Coway" at bounding box center [380, 298] width 35 height 15
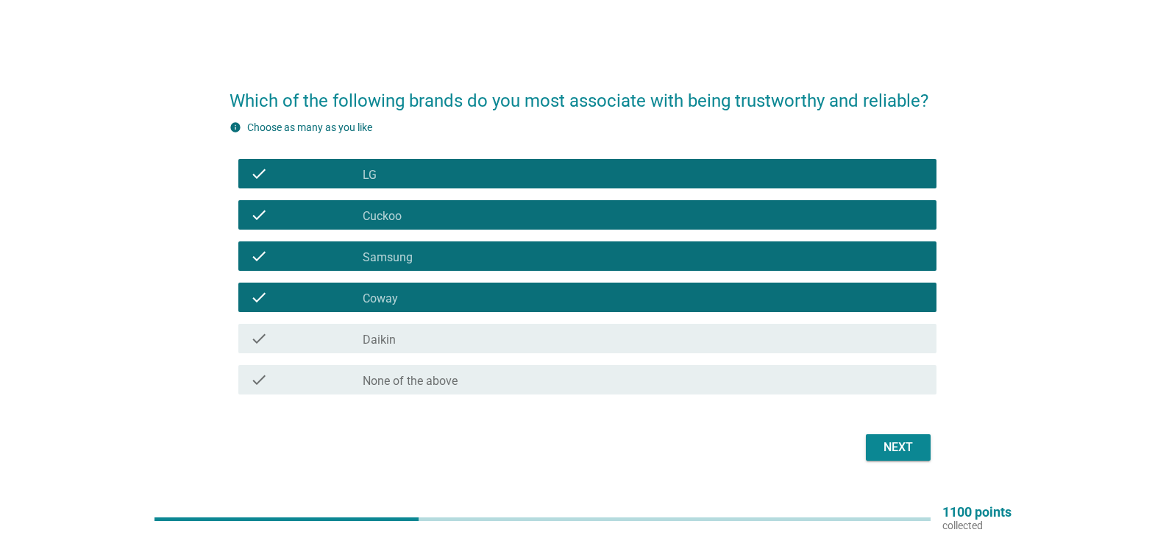
click at [447, 344] on div "check_box Daikin" at bounding box center [644, 339] width 562 height 18
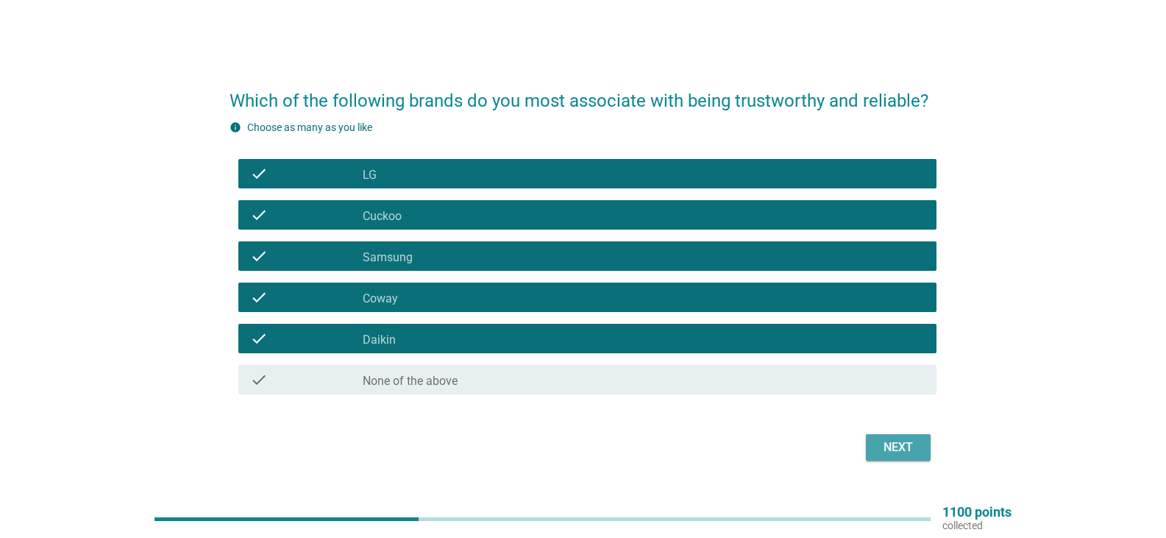
click at [886, 457] on button "Next" at bounding box center [898, 447] width 65 height 26
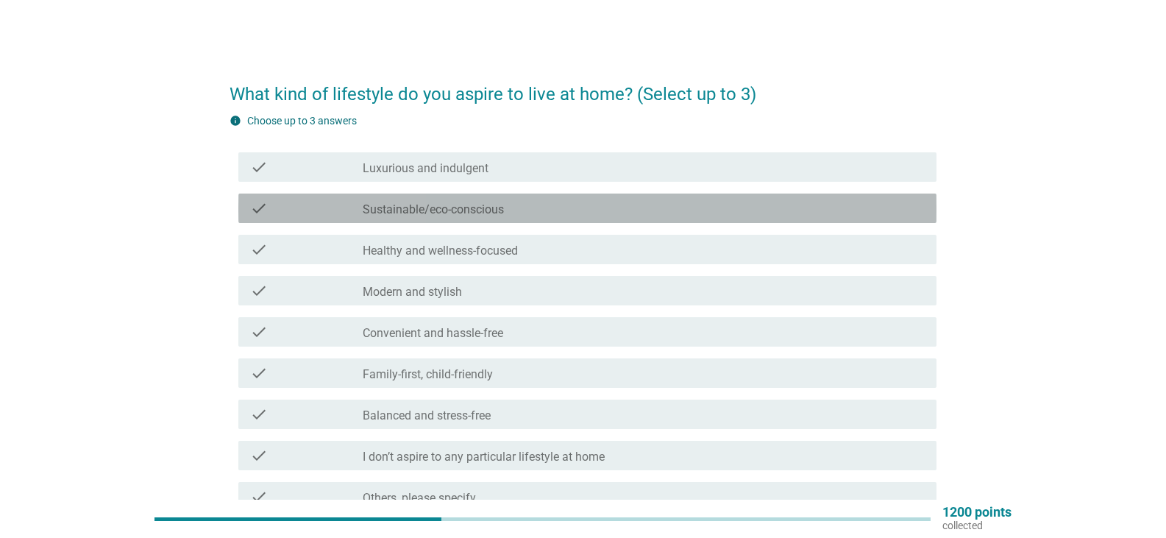
click at [481, 208] on label "Sustainable/eco-conscious" at bounding box center [433, 209] width 141 height 15
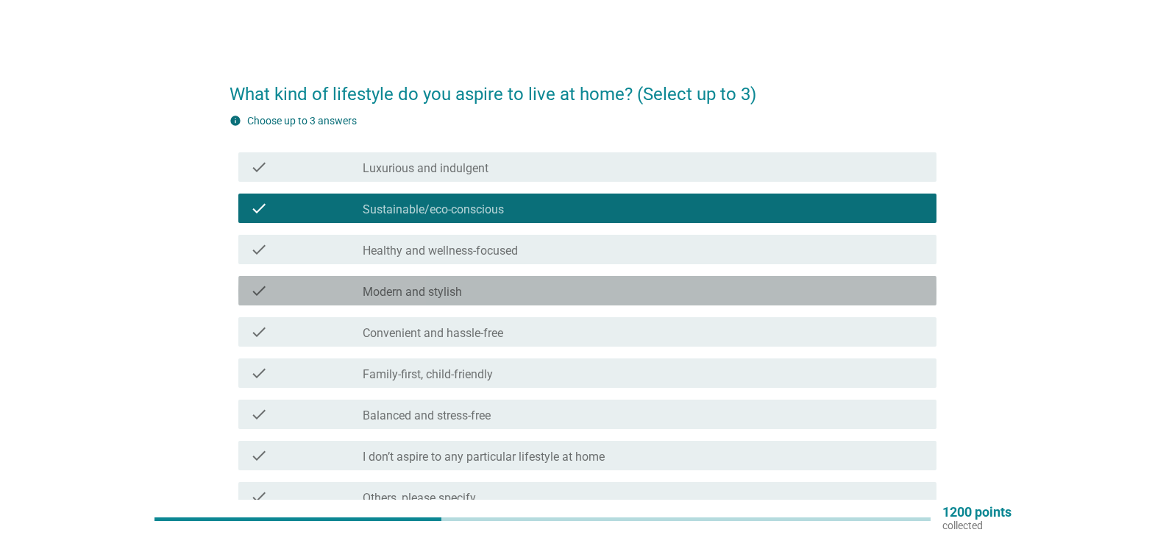
click at [449, 292] on label "Modern and stylish" at bounding box center [412, 292] width 99 height 15
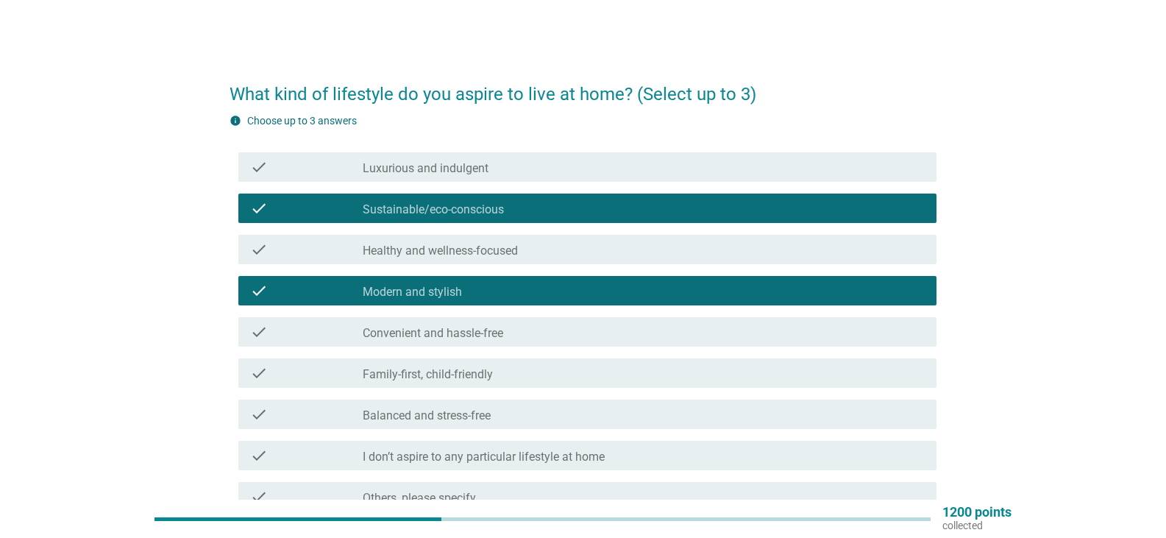
click at [467, 330] on label "Convenient and hassle-free" at bounding box center [433, 333] width 141 height 15
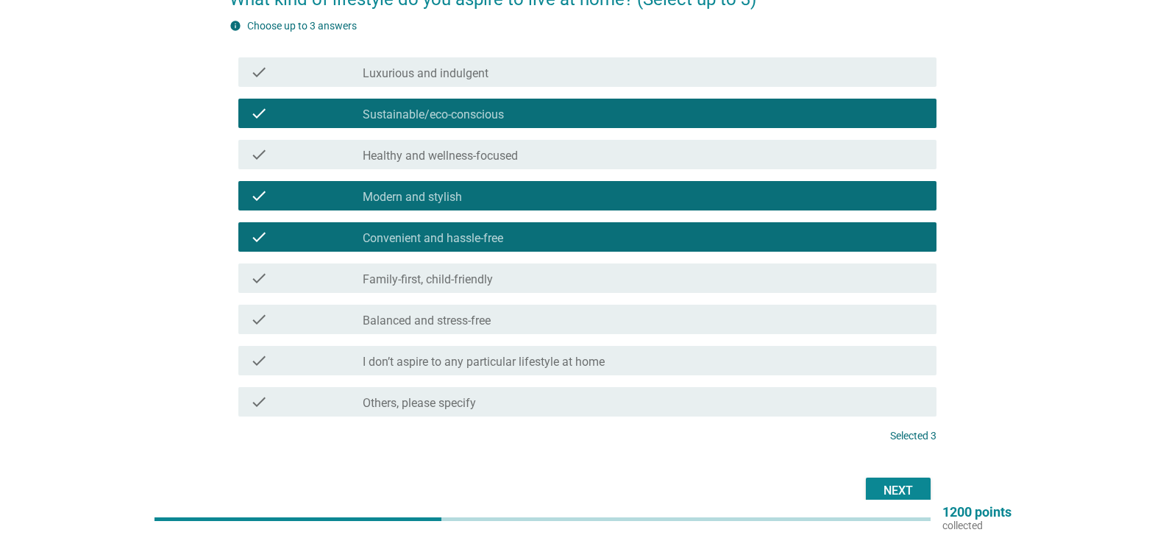
scroll to position [170, 0]
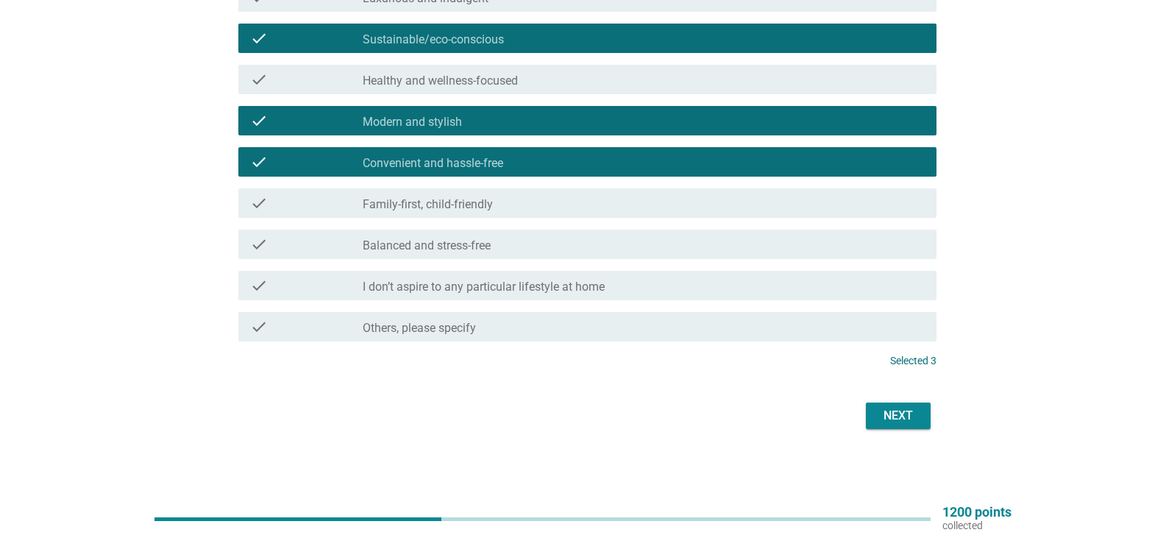
click at [892, 417] on div "Next" at bounding box center [898, 416] width 41 height 18
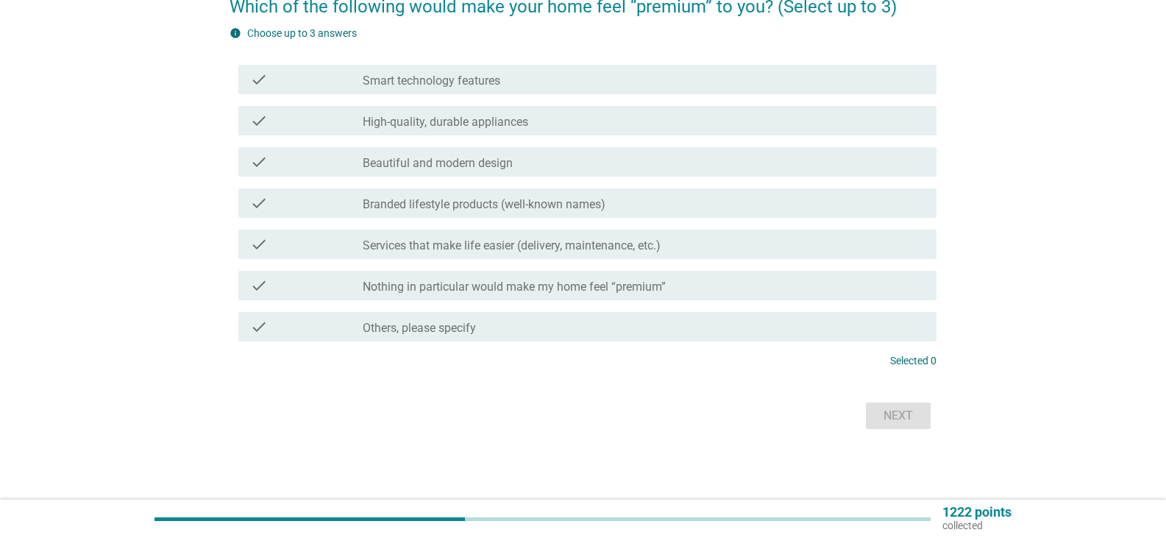
scroll to position [0, 0]
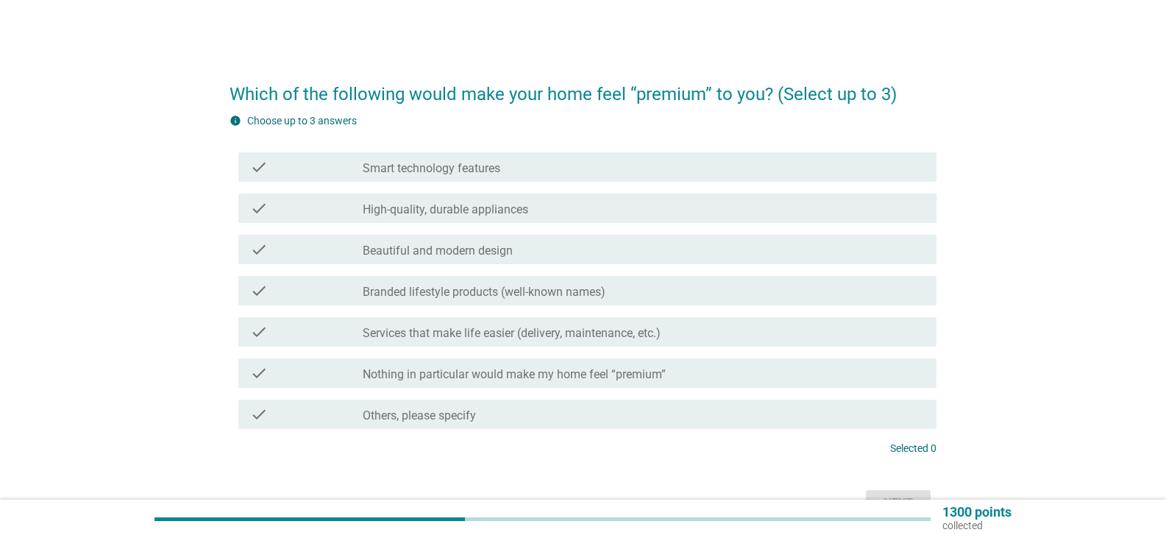
click at [466, 168] on label "Smart technology features" at bounding box center [432, 168] width 138 height 15
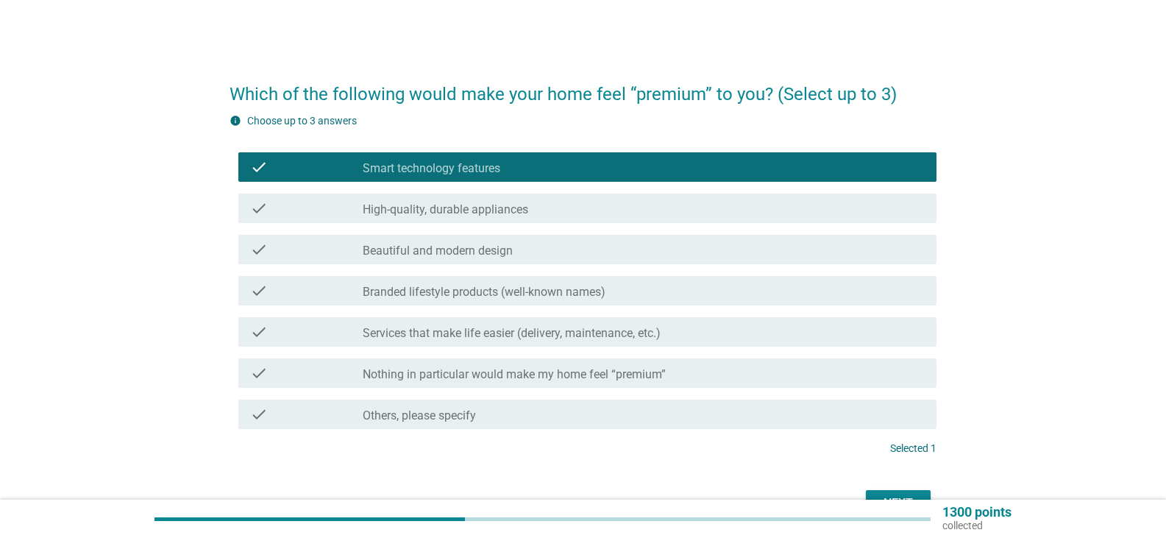
click at [445, 215] on label "High-quality, durable appliances" at bounding box center [446, 209] width 166 height 15
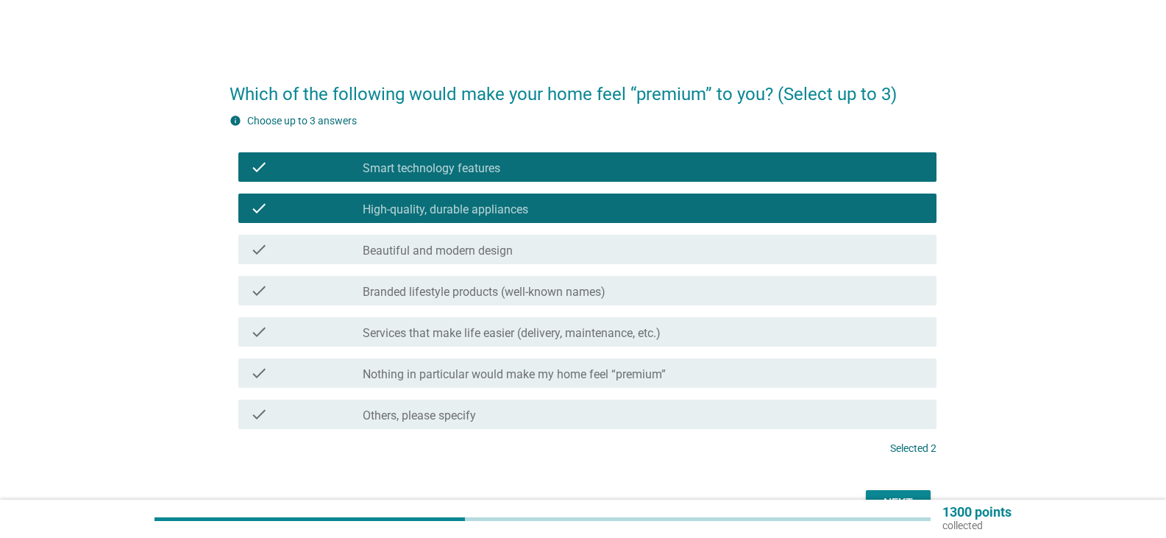
click at [452, 243] on div "check_box_outline_blank Beautiful and modern design" at bounding box center [644, 250] width 562 height 18
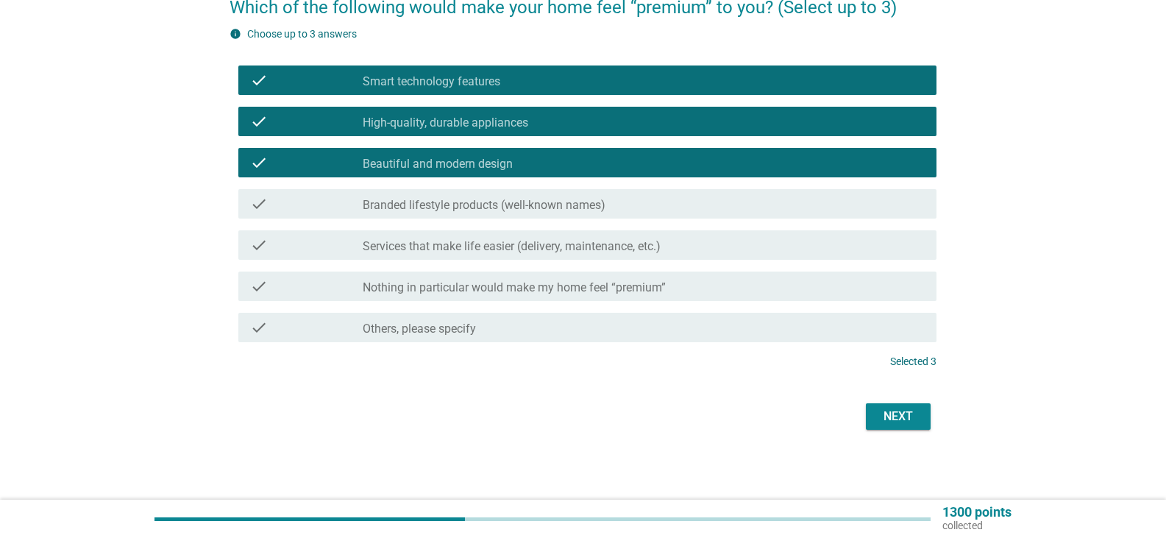
scroll to position [88, 0]
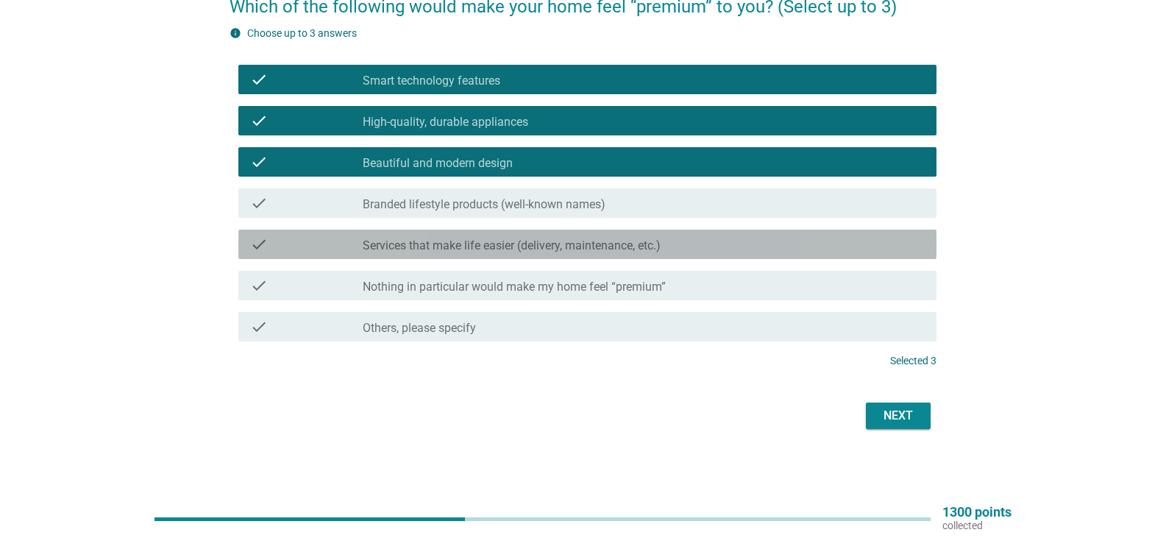
click at [595, 245] on label "Services that make life easier (delivery, maintenance, etc.)" at bounding box center [512, 245] width 298 height 15
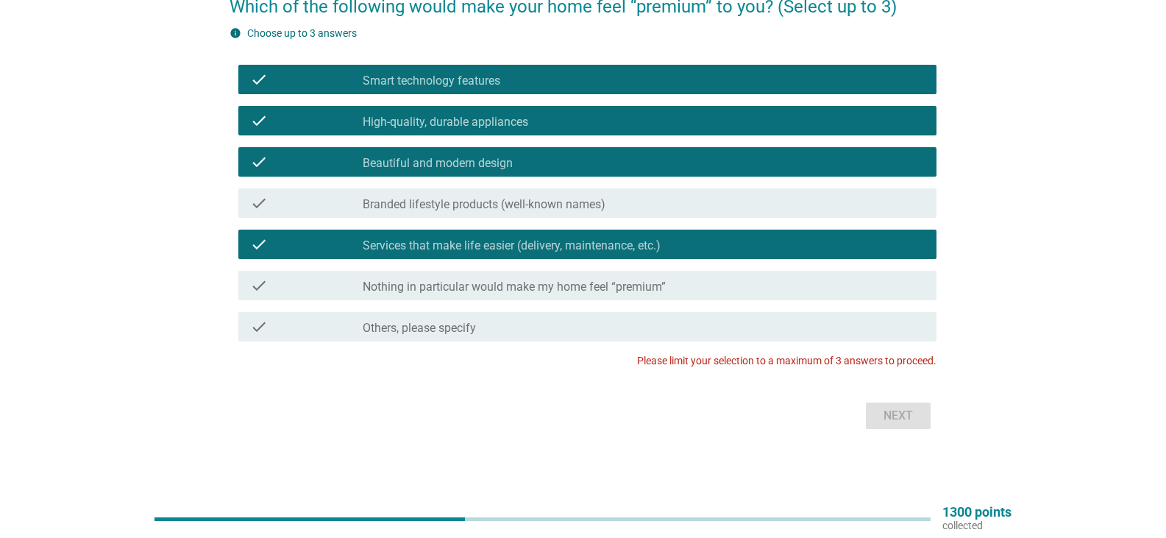
click at [533, 166] on div "check_box_outline_blank Beautiful and modern design" at bounding box center [644, 162] width 562 height 18
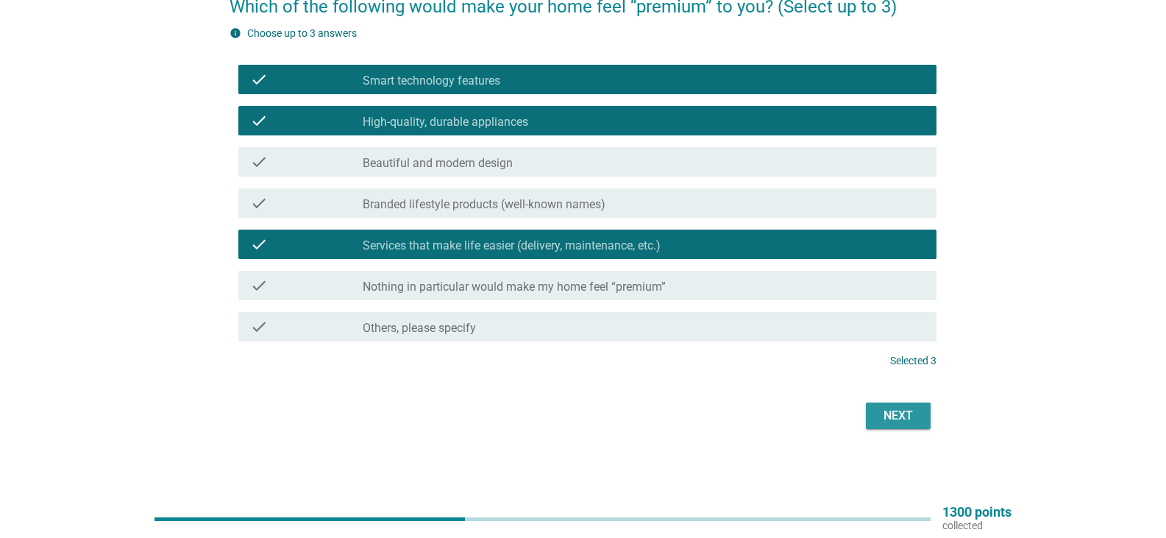
drag, startPoint x: 912, startPoint y: 412, endPoint x: 909, endPoint y: 404, distance: 8.6
click at [911, 413] on div "Next" at bounding box center [898, 416] width 41 height 18
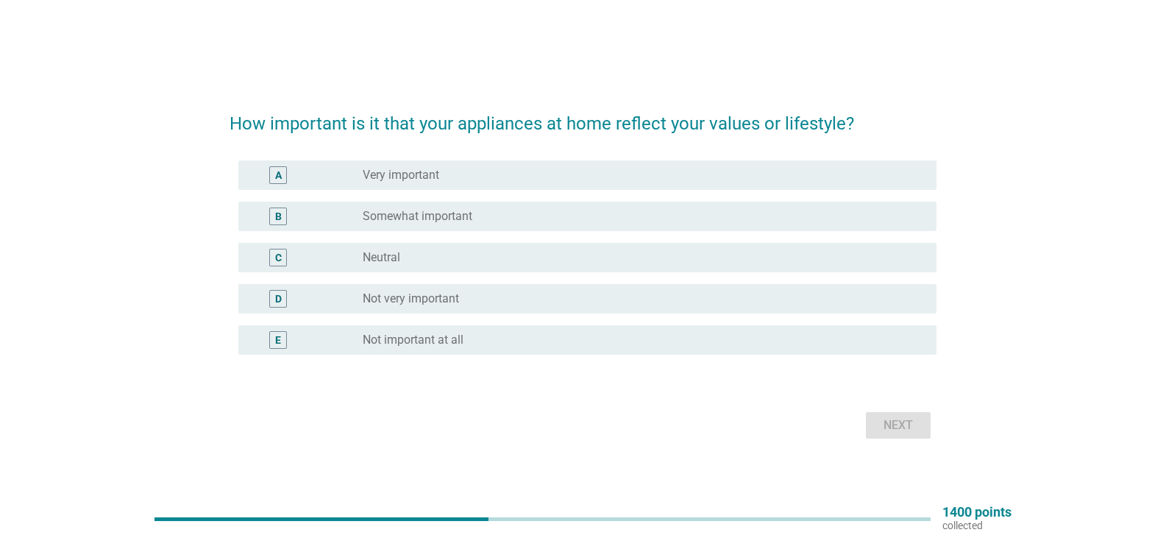
click at [384, 256] on label "Neutral" at bounding box center [382, 257] width 38 height 15
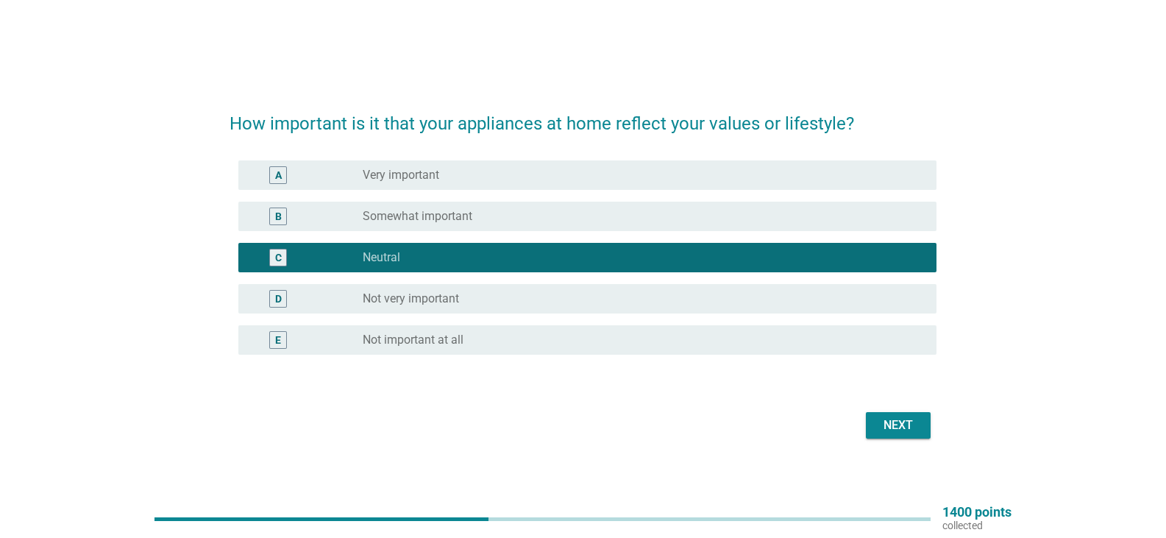
click at [894, 430] on div "Next" at bounding box center [898, 425] width 41 height 18
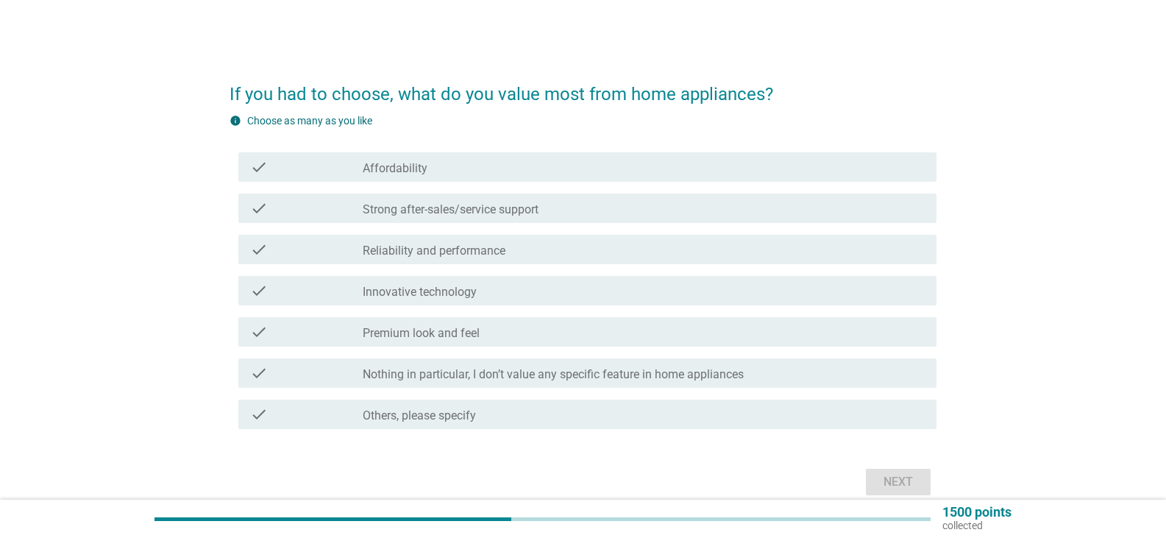
click at [452, 170] on div "check_box_outline_blank Affordability" at bounding box center [644, 167] width 562 height 18
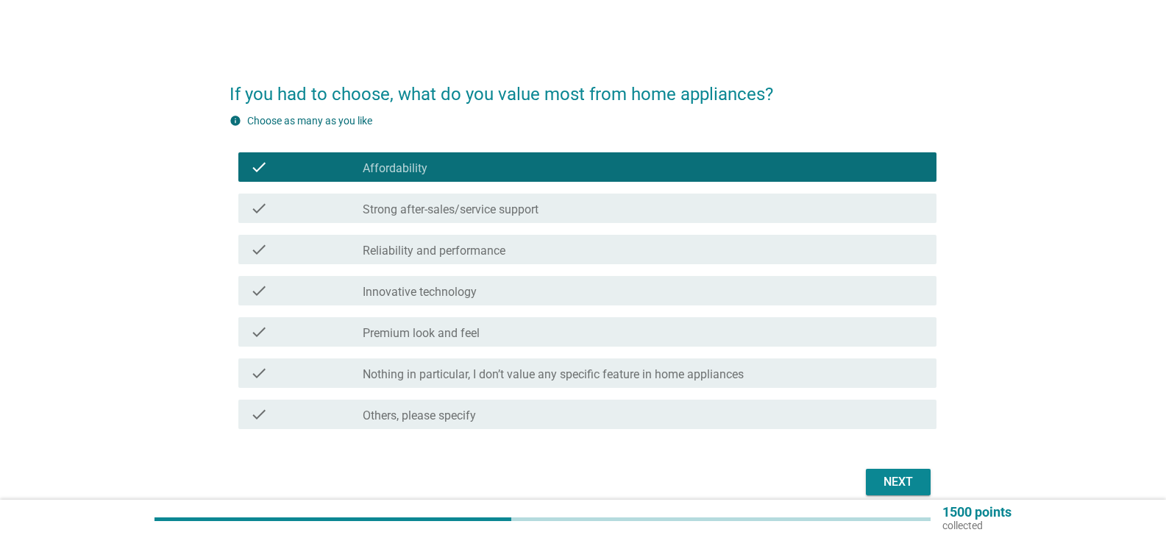
click at [452, 202] on label "Strong after-sales/service support" at bounding box center [451, 209] width 176 height 15
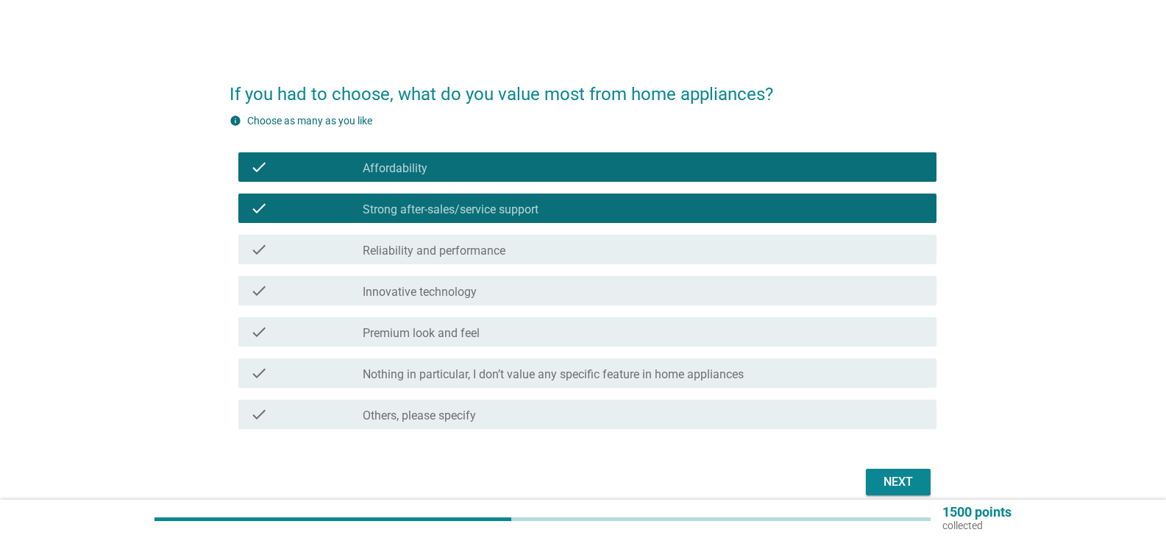
click at [455, 255] on label "Reliability and performance" at bounding box center [434, 251] width 143 height 15
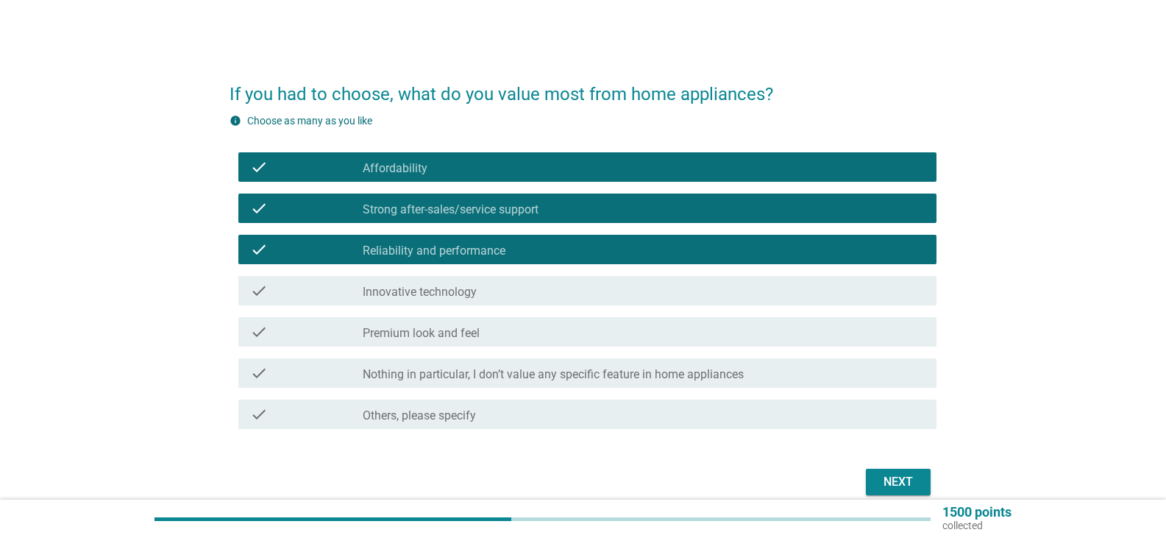
click at [444, 294] on label "Innovative technology" at bounding box center [420, 292] width 114 height 15
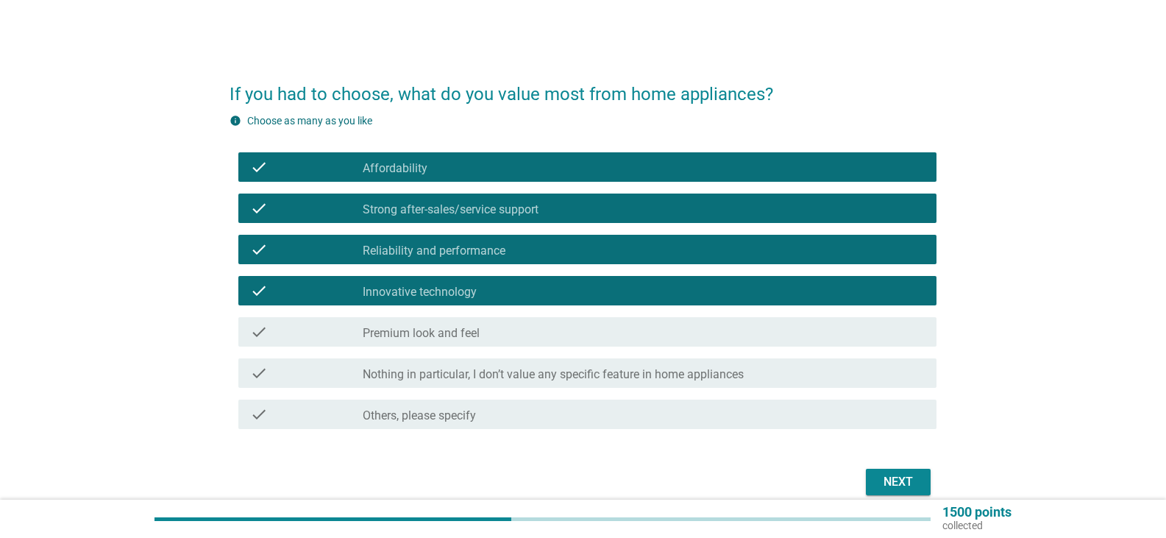
click at [892, 476] on div "Next" at bounding box center [898, 482] width 41 height 18
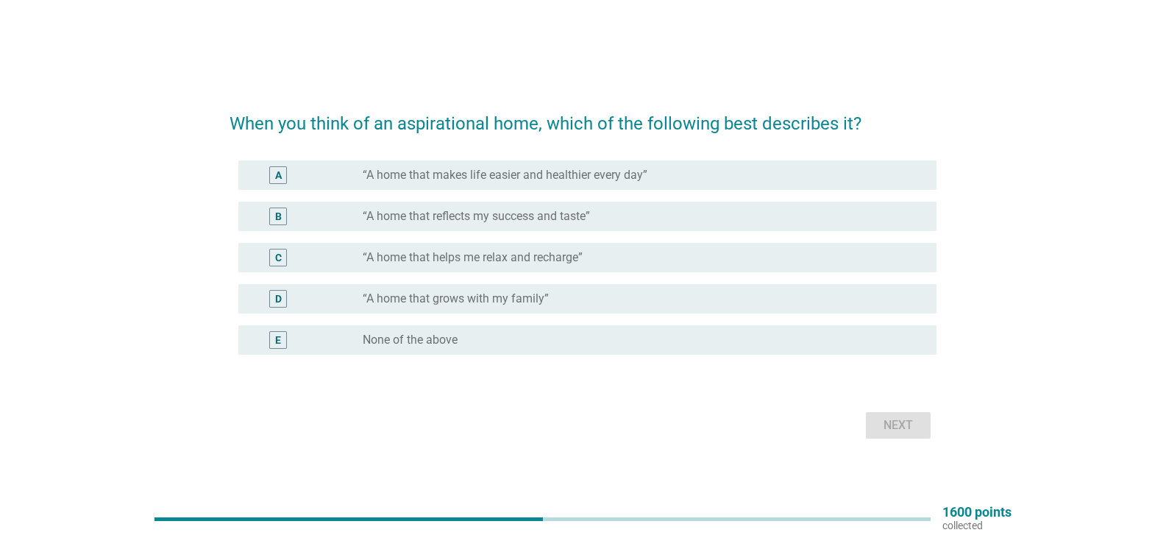
click at [488, 177] on label "“A home that makes life easier and healthier every day”" at bounding box center [505, 175] width 285 height 15
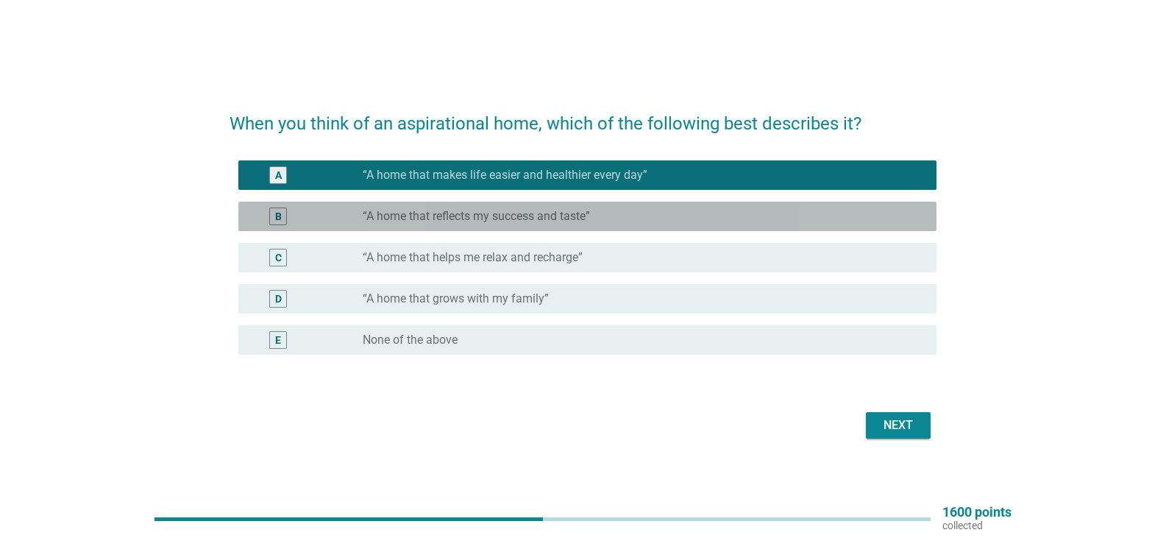
click at [458, 222] on label "“A home that reflects my success and taste”" at bounding box center [476, 216] width 227 height 15
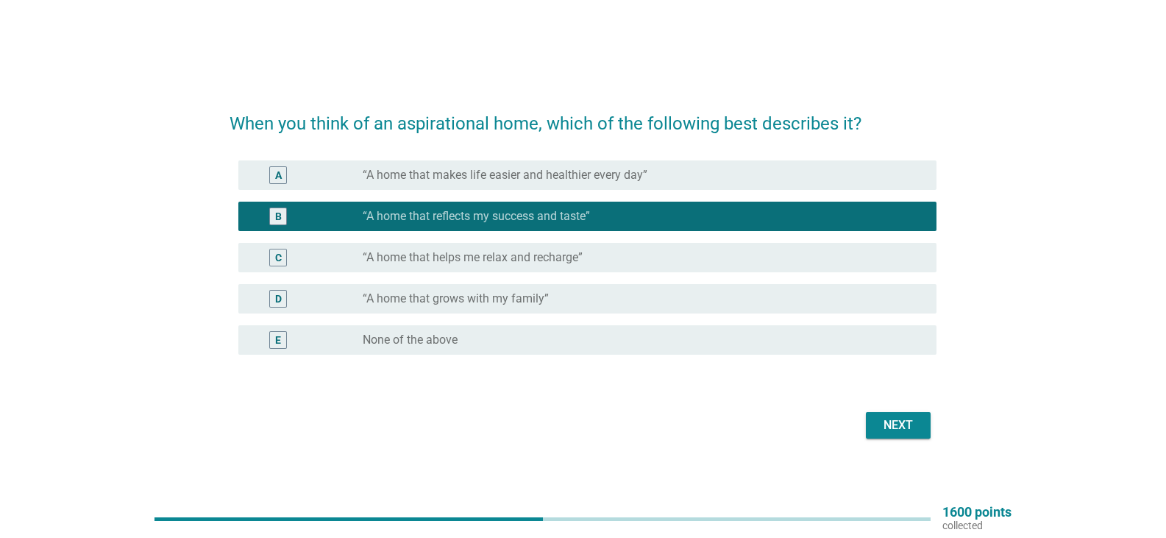
click at [453, 257] on label "“A home that helps me relax and recharge”" at bounding box center [473, 257] width 220 height 15
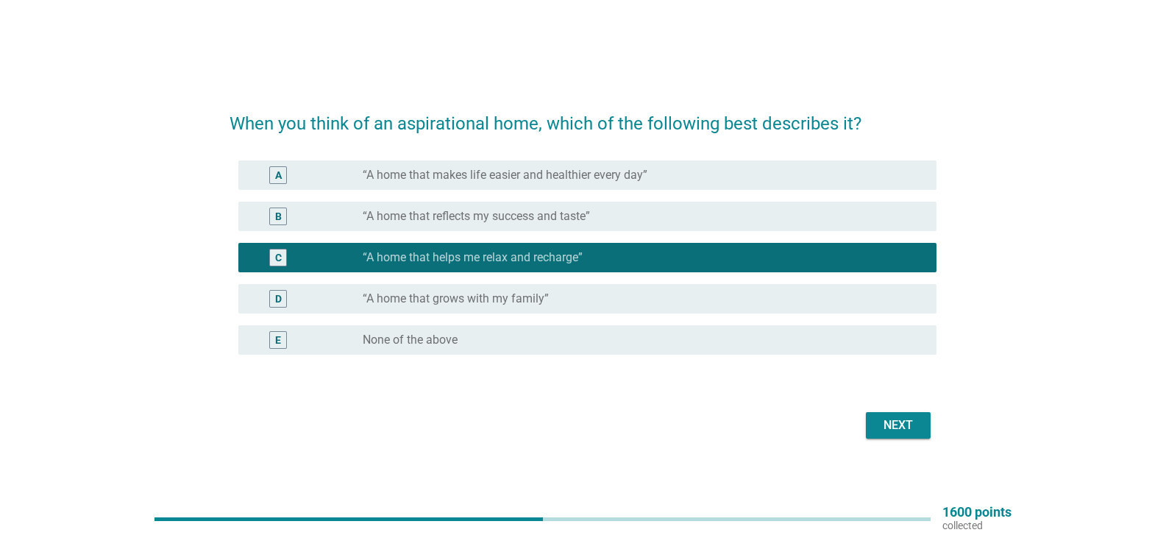
click at [924, 426] on button "Next" at bounding box center [898, 425] width 65 height 26
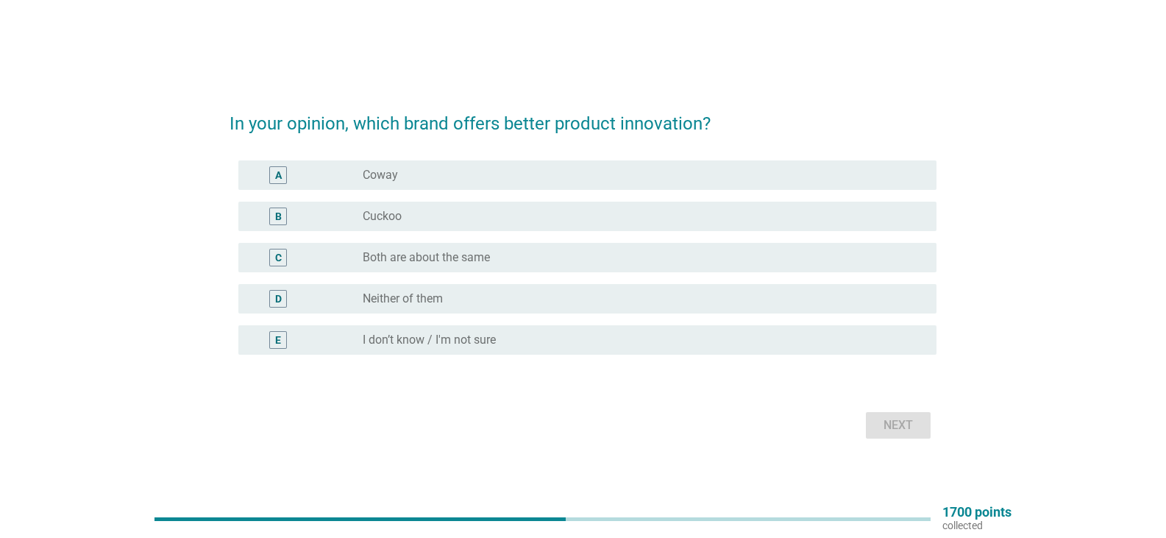
drag, startPoint x: 494, startPoint y: 244, endPoint x: 486, endPoint y: 250, distance: 10.0
click at [490, 247] on div "C radio_button_unchecked Both are about the same" at bounding box center [587, 257] width 698 height 29
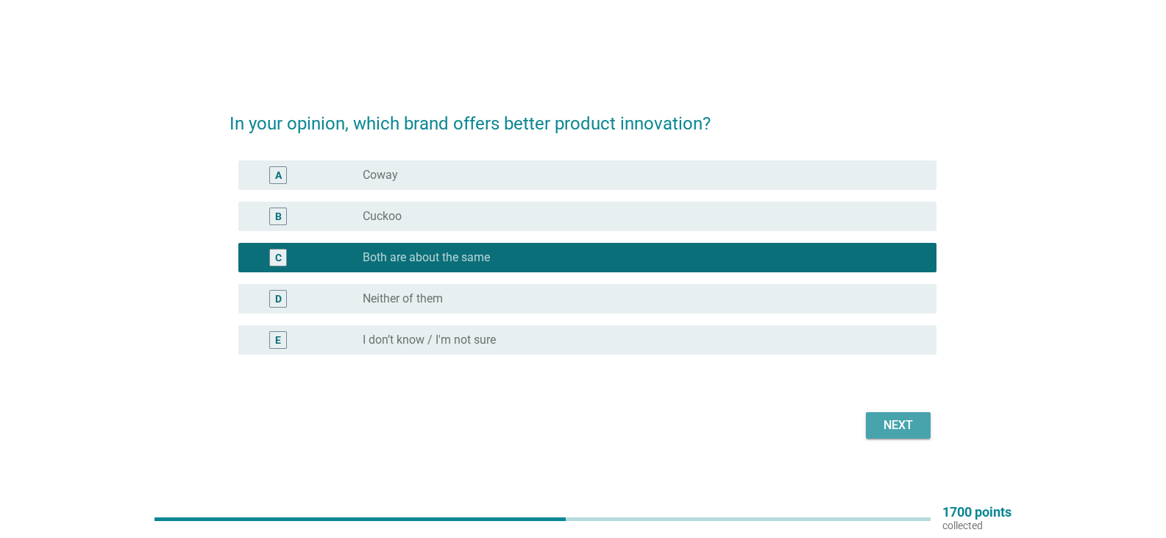
click at [902, 422] on div "Next" at bounding box center [898, 425] width 41 height 18
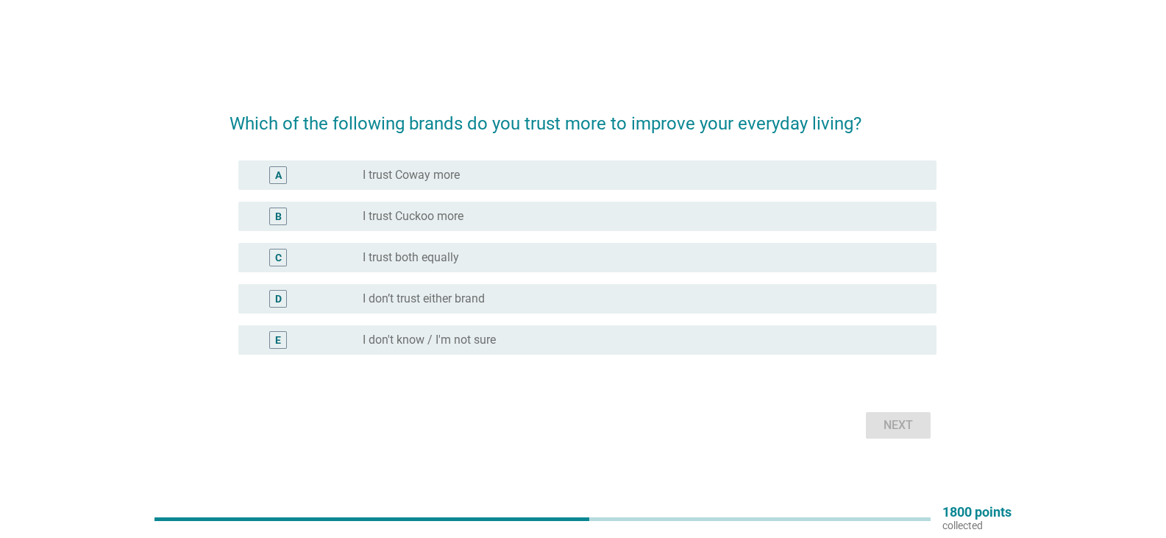
click at [582, 263] on div "radio_button_unchecked I trust both equally" at bounding box center [638, 257] width 550 height 15
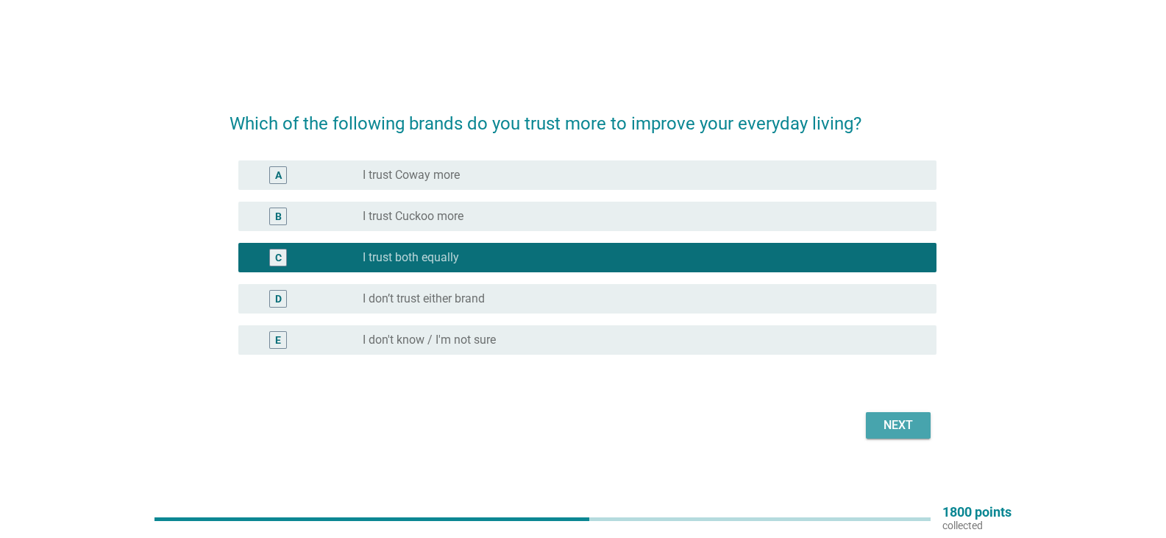
click at [892, 416] on div "Next" at bounding box center [898, 425] width 41 height 18
